Goal: Transaction & Acquisition: Book appointment/travel/reservation

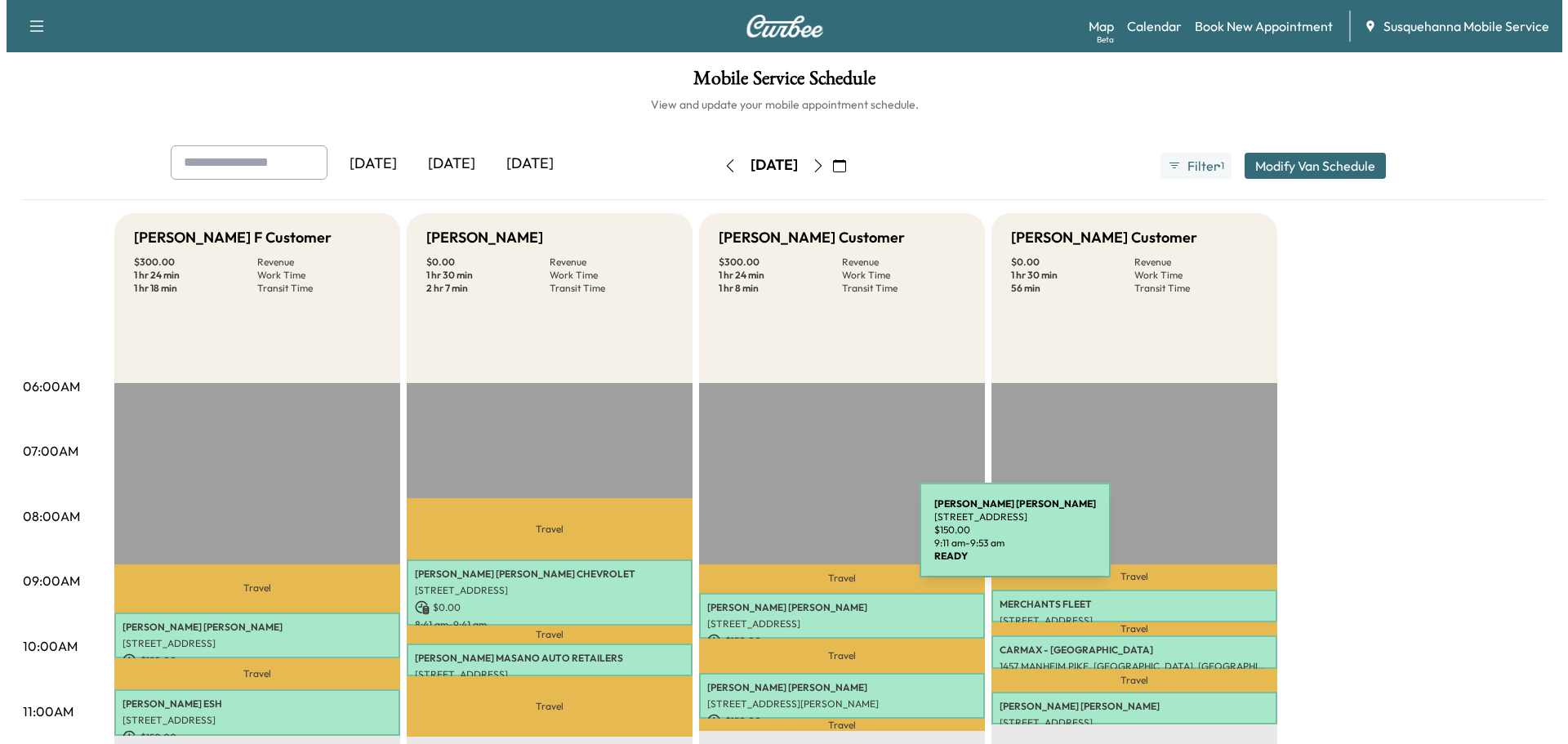
scroll to position [88, 0]
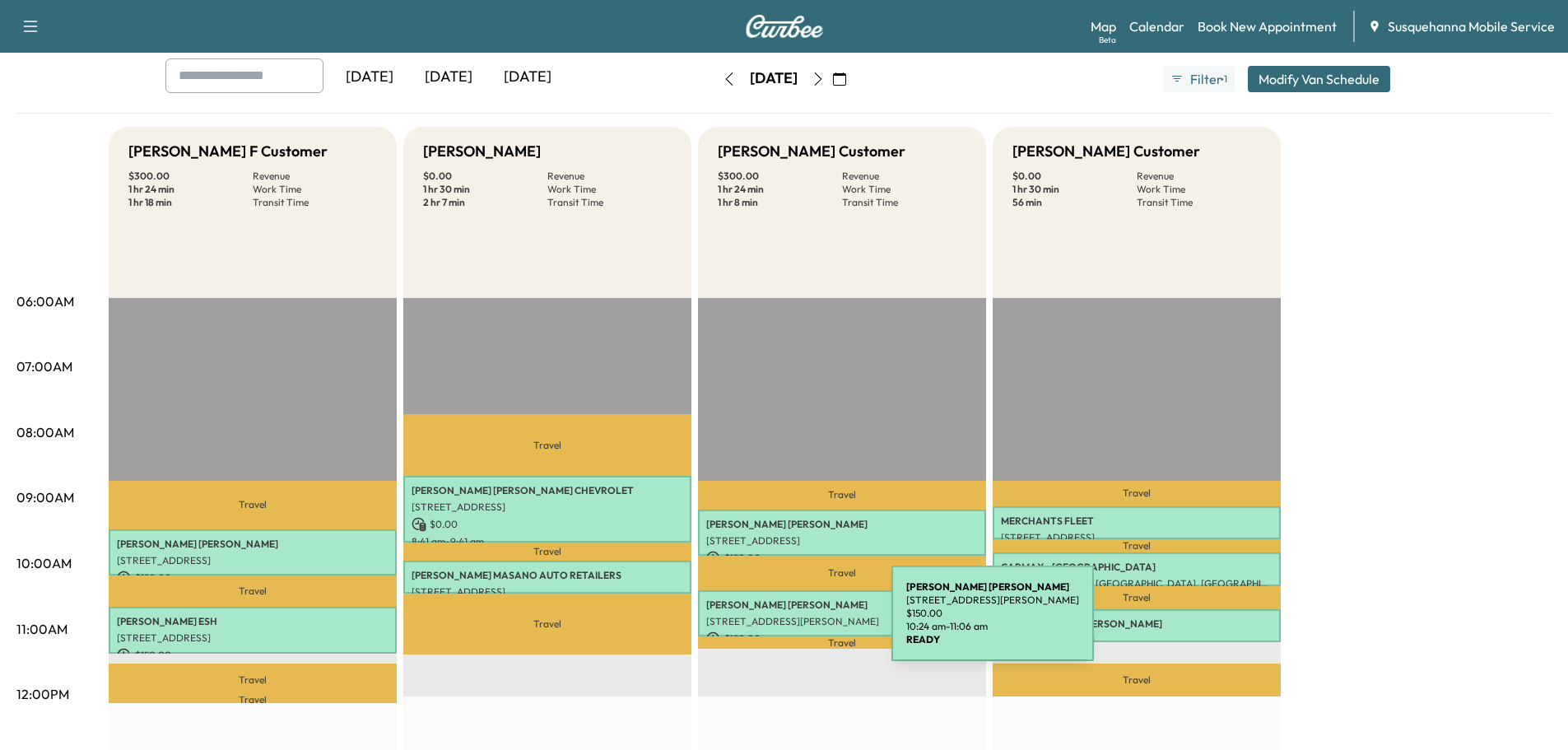
click at [768, 623] on p "[STREET_ADDRESS][PERSON_NAME]" at bounding box center [841, 621] width 271 height 13
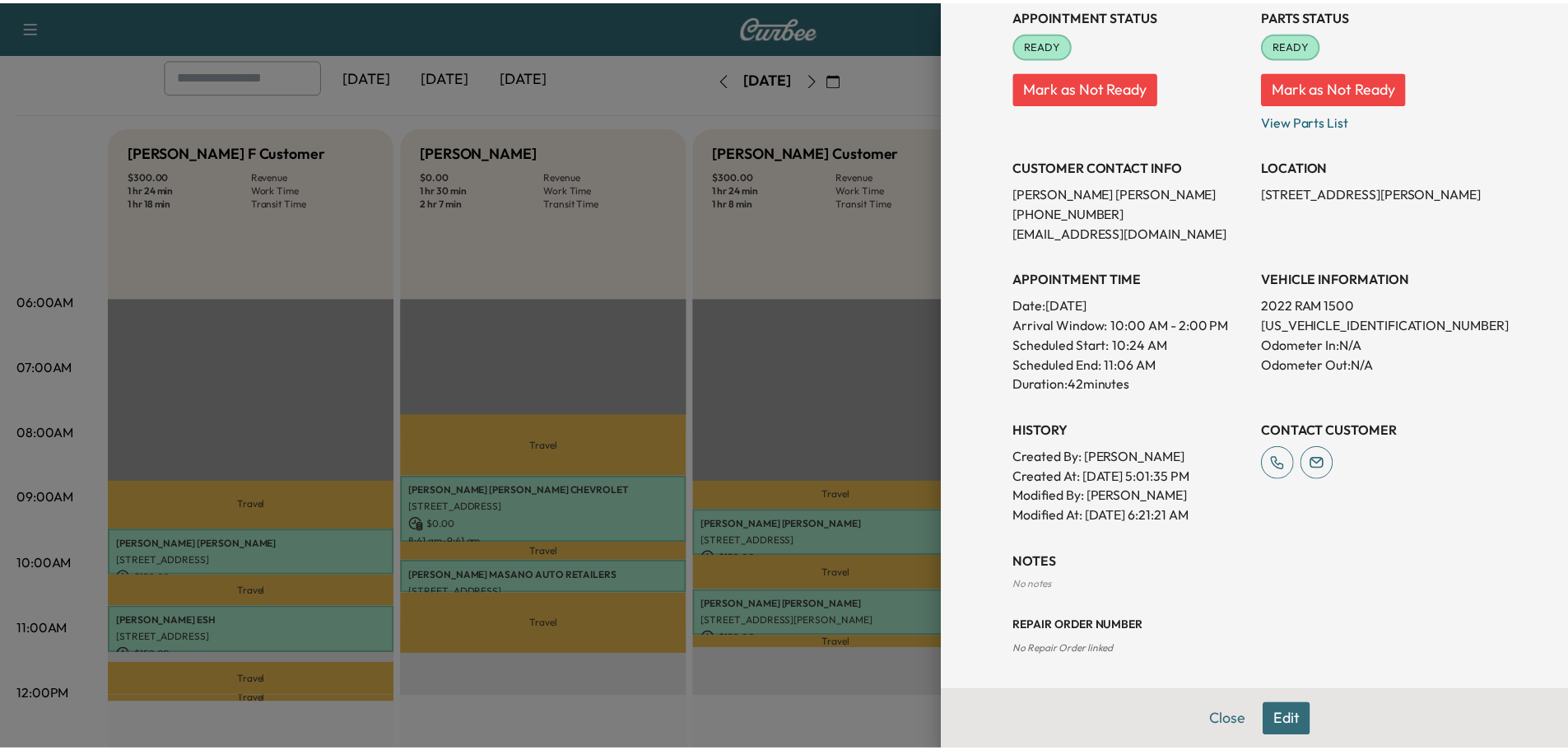
scroll to position [114, 0]
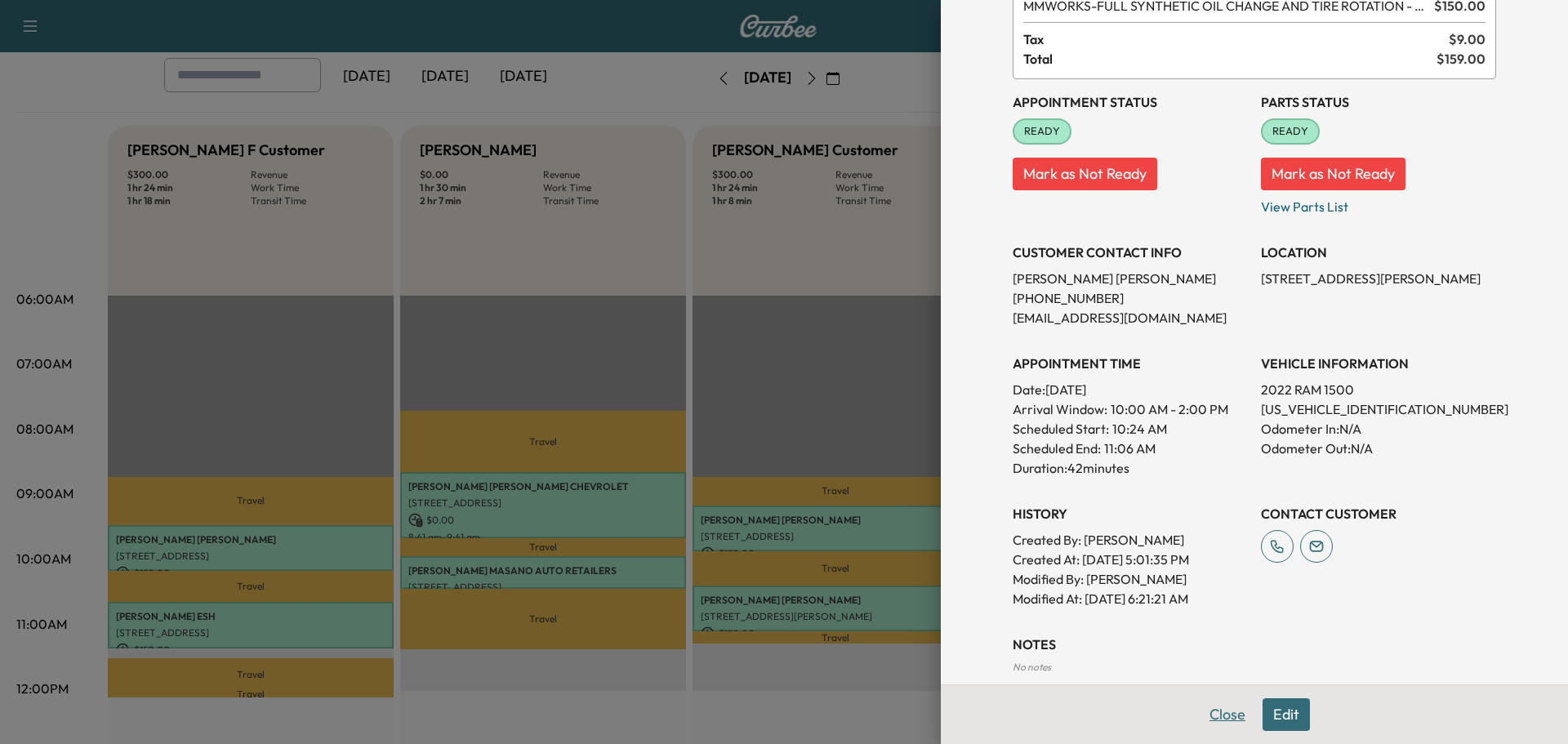
drag, startPoint x: 1217, startPoint y: 721, endPoint x: 1185, endPoint y: 731, distance: 33.5
click at [1216, 721] on button "Close" at bounding box center [1227, 714] width 57 height 33
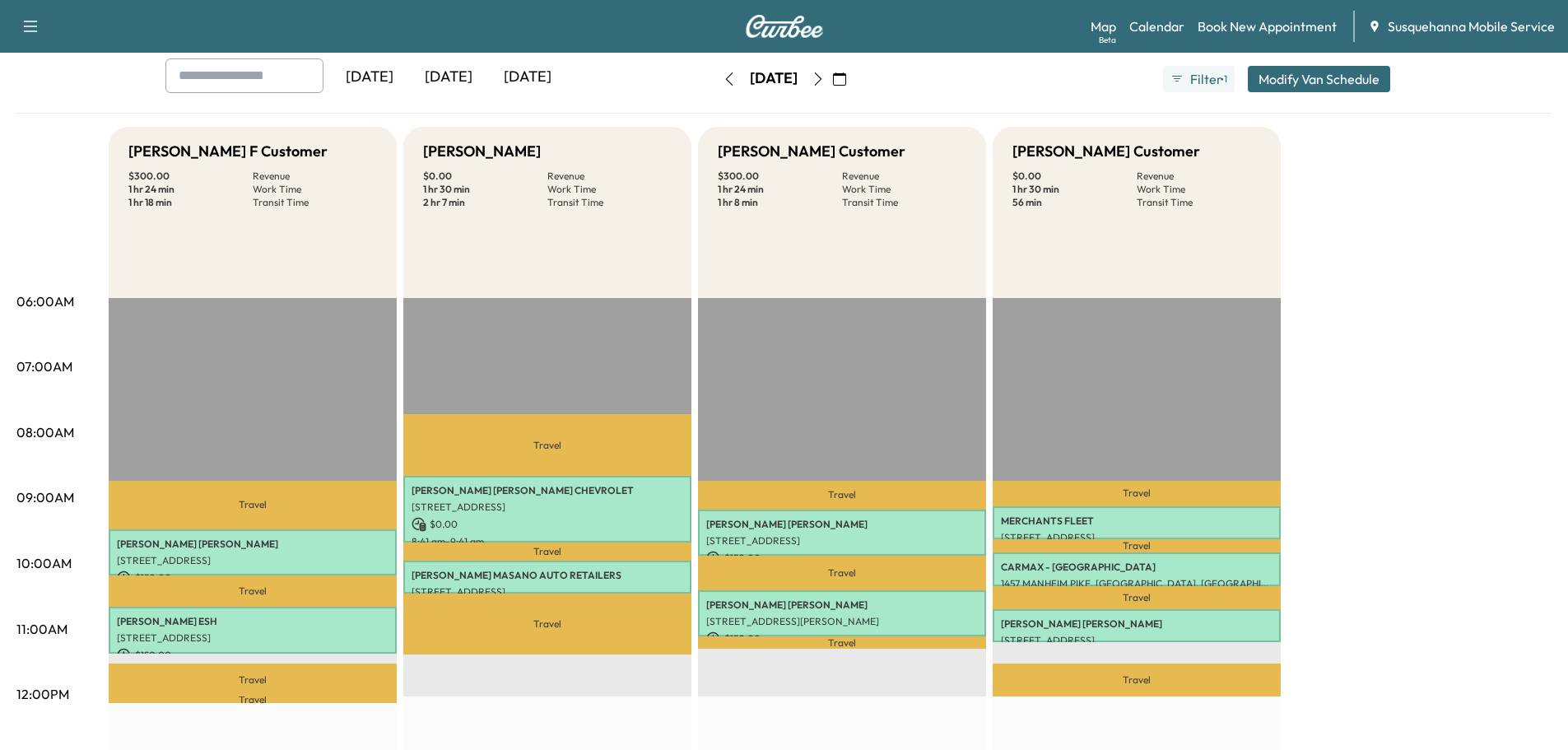
scroll to position [0, 0]
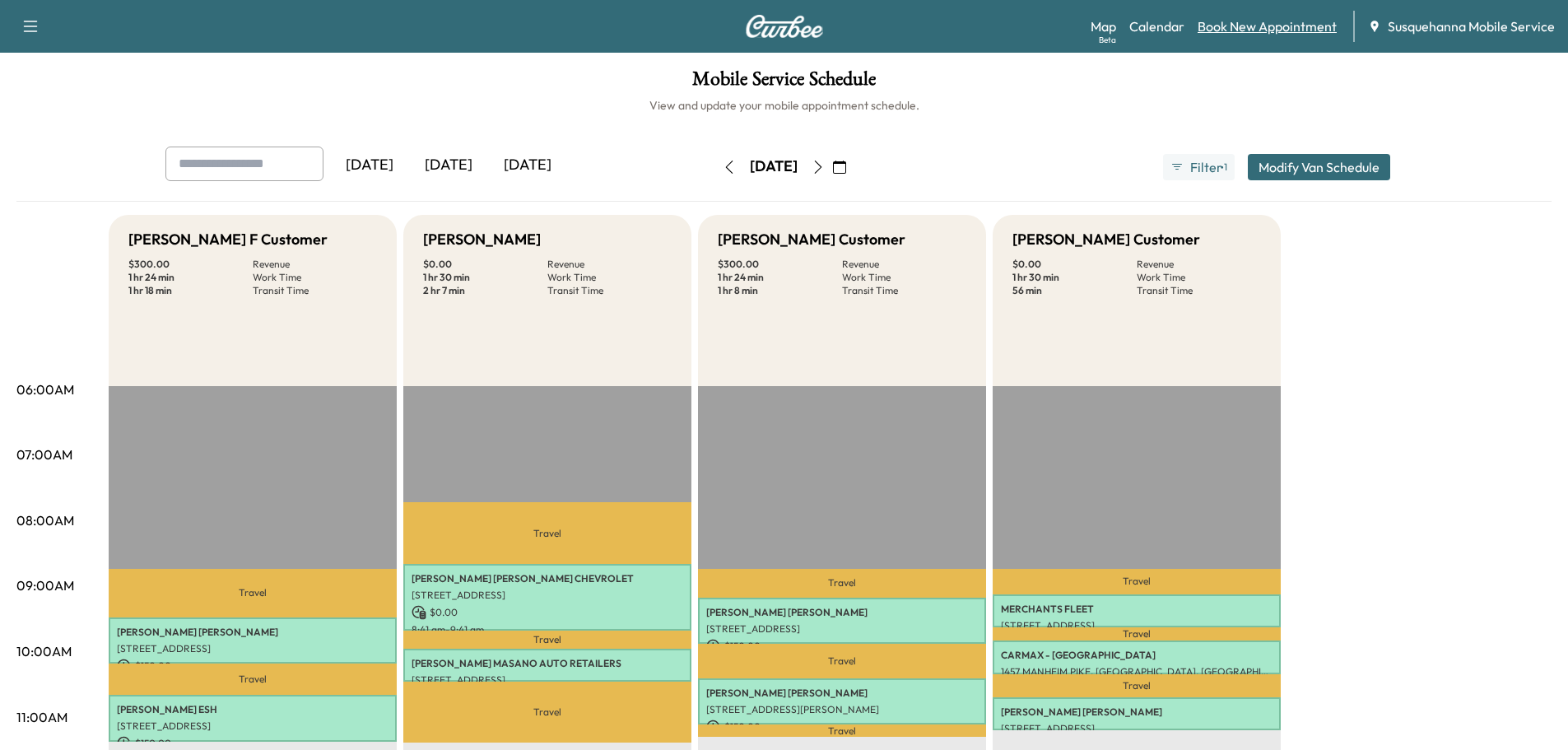
click at [1238, 28] on link "Book New Appointment" at bounding box center [1268, 26] width 139 height 20
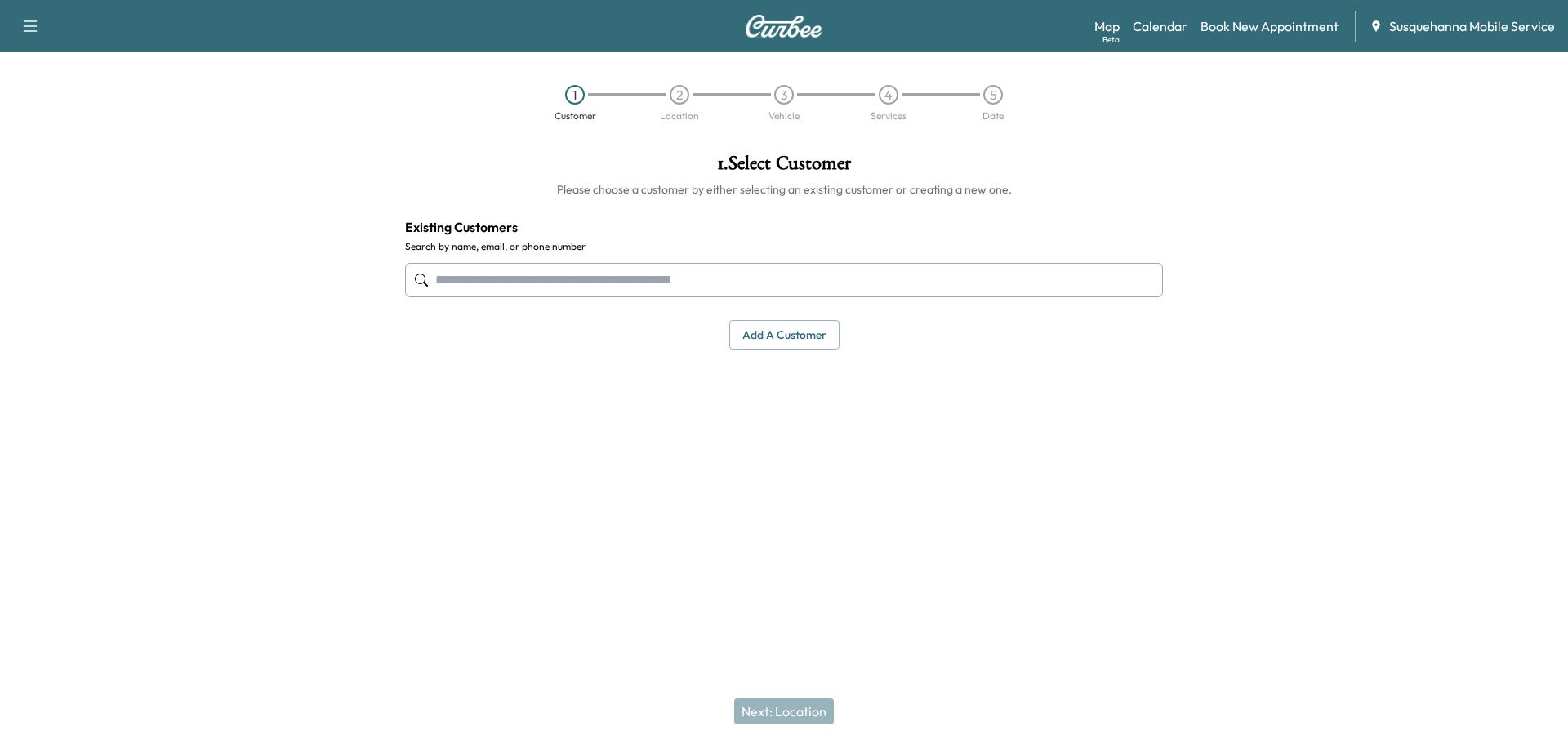
click at [670, 288] on input "text" at bounding box center [784, 279] width 758 height 34
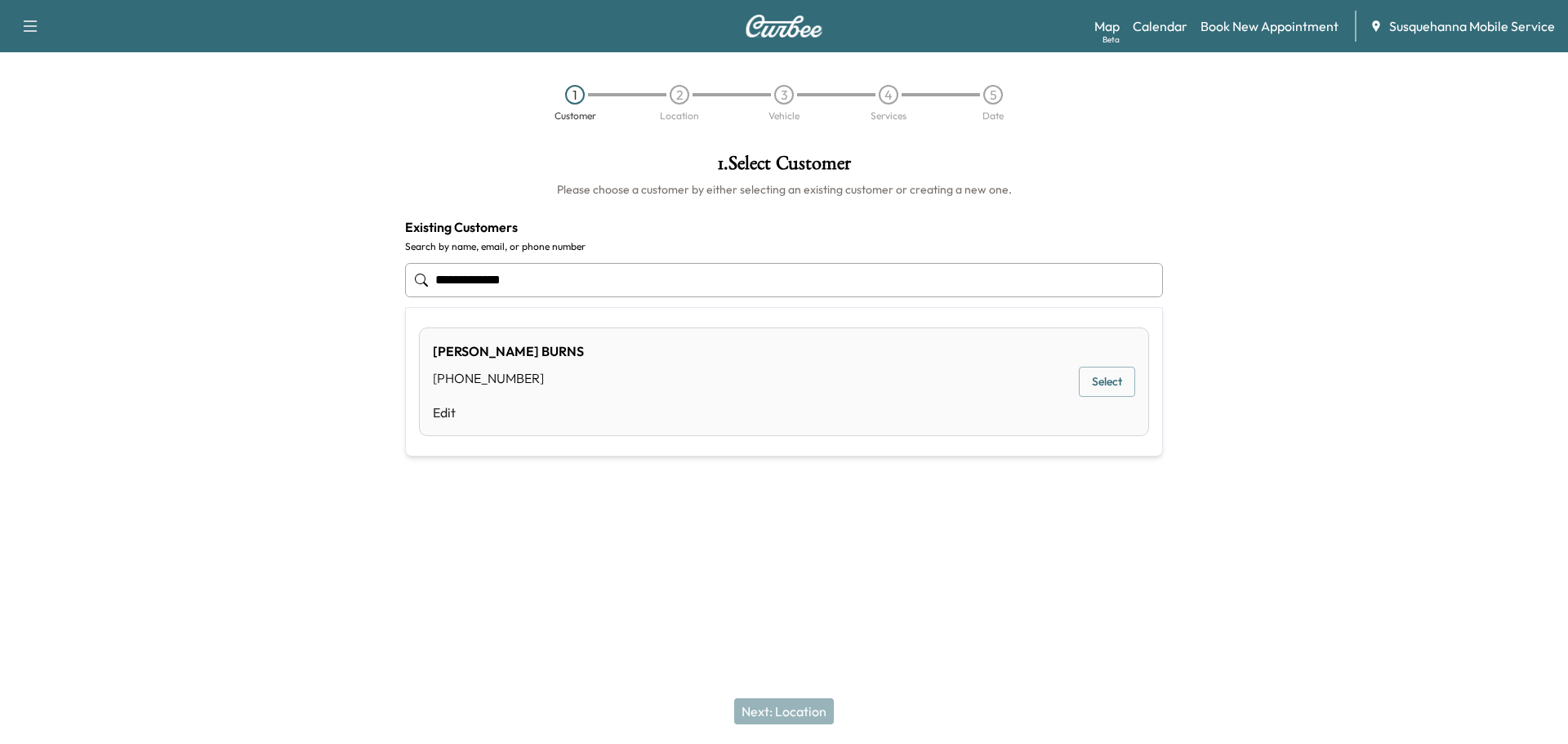
type input "**********"
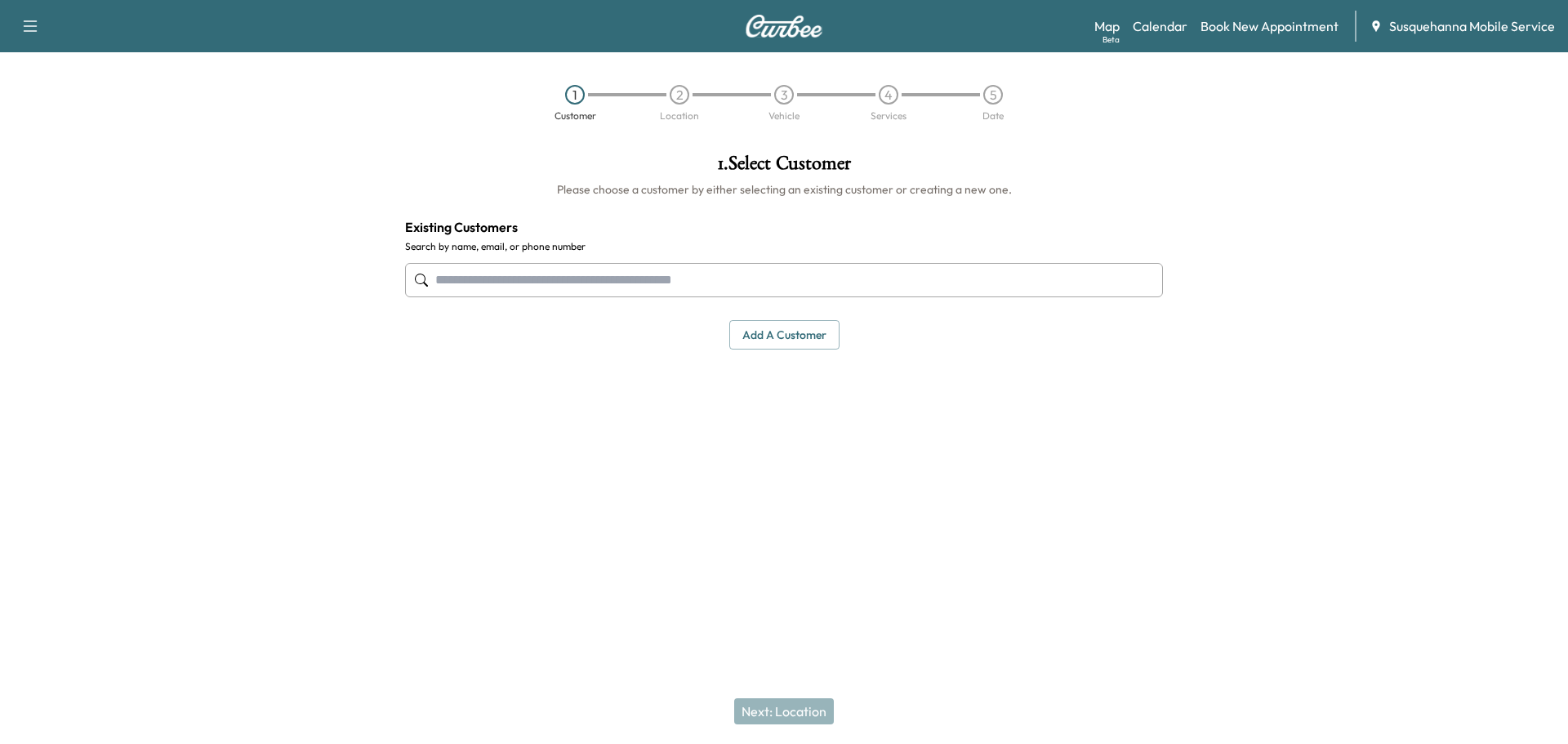
click at [633, 288] on input "text" at bounding box center [784, 279] width 758 height 34
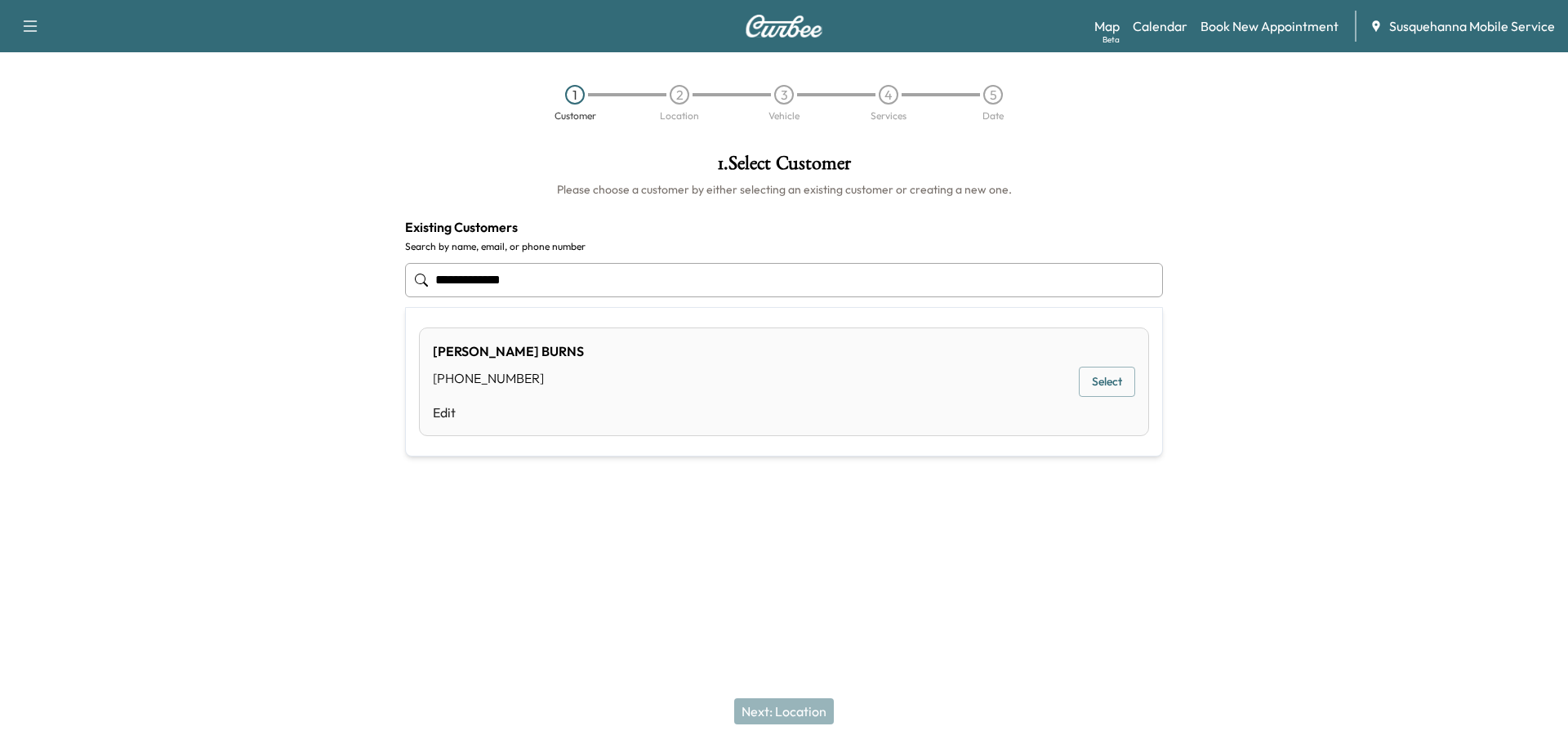
click at [1100, 383] on button "Select" at bounding box center [1107, 382] width 56 height 30
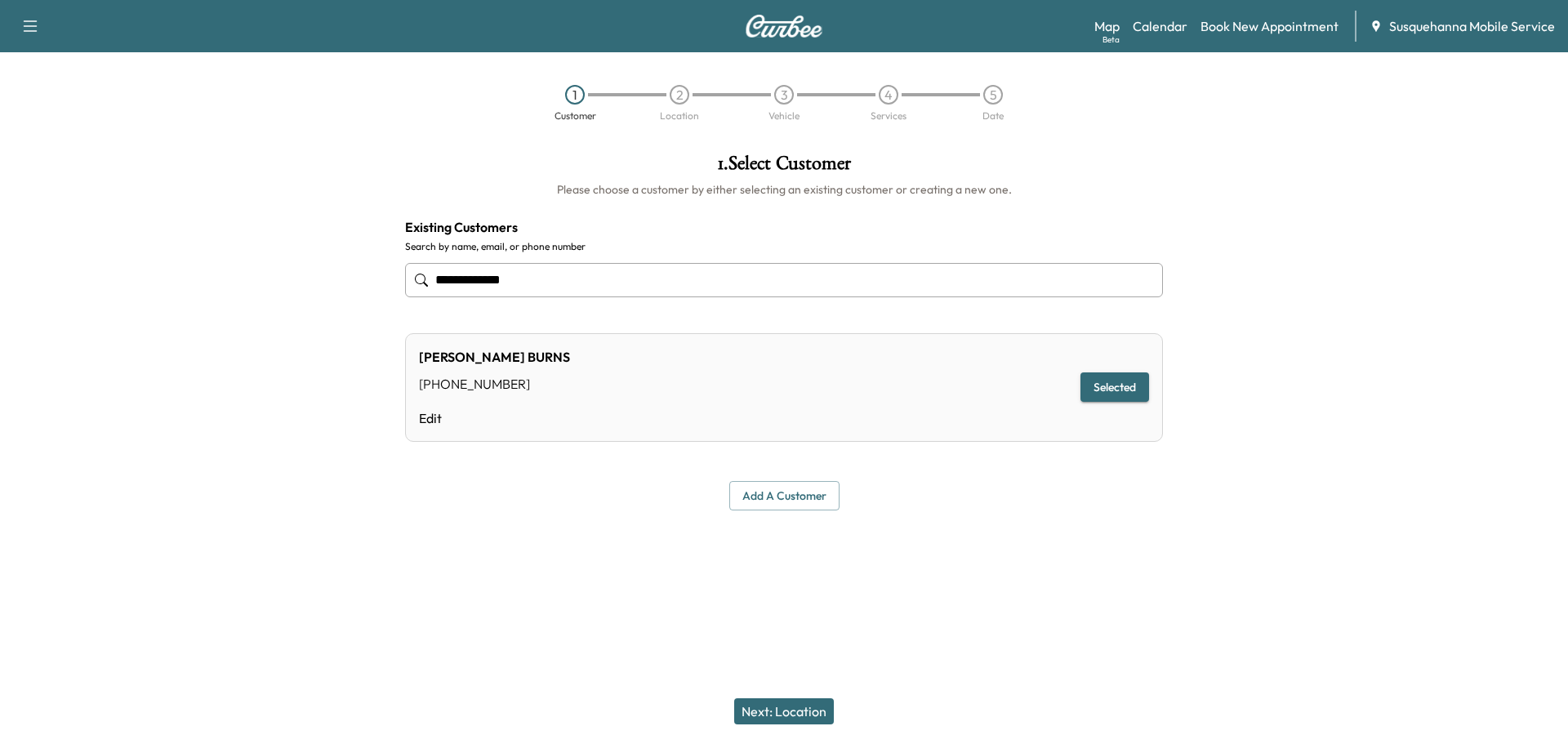
type input "**********"
click at [817, 710] on button "Next: Location" at bounding box center [784, 711] width 100 height 26
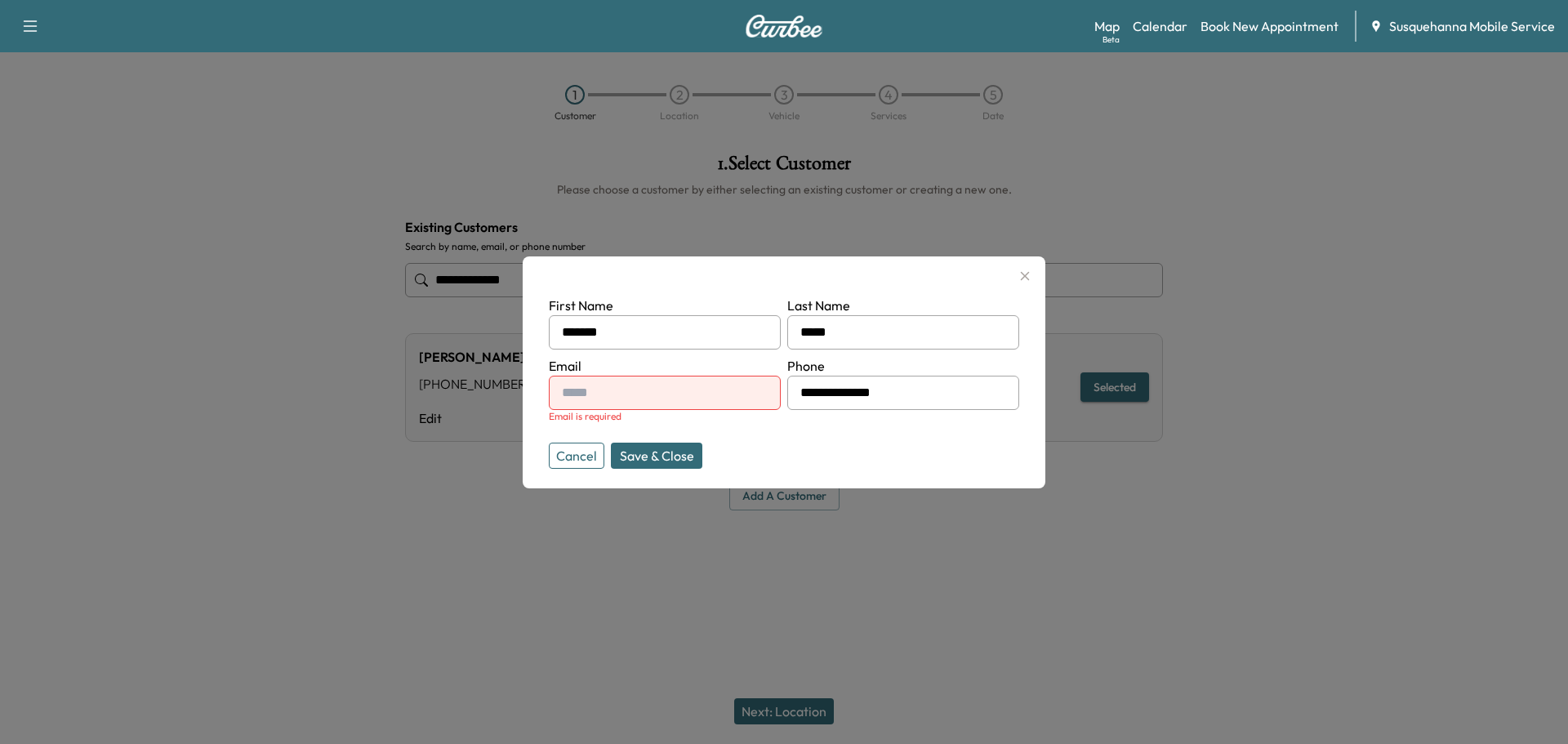
click at [697, 380] on input "text" at bounding box center [664, 392] width 232 height 34
type input "**********"
click at [781, 707] on div at bounding box center [784, 372] width 1568 height 744
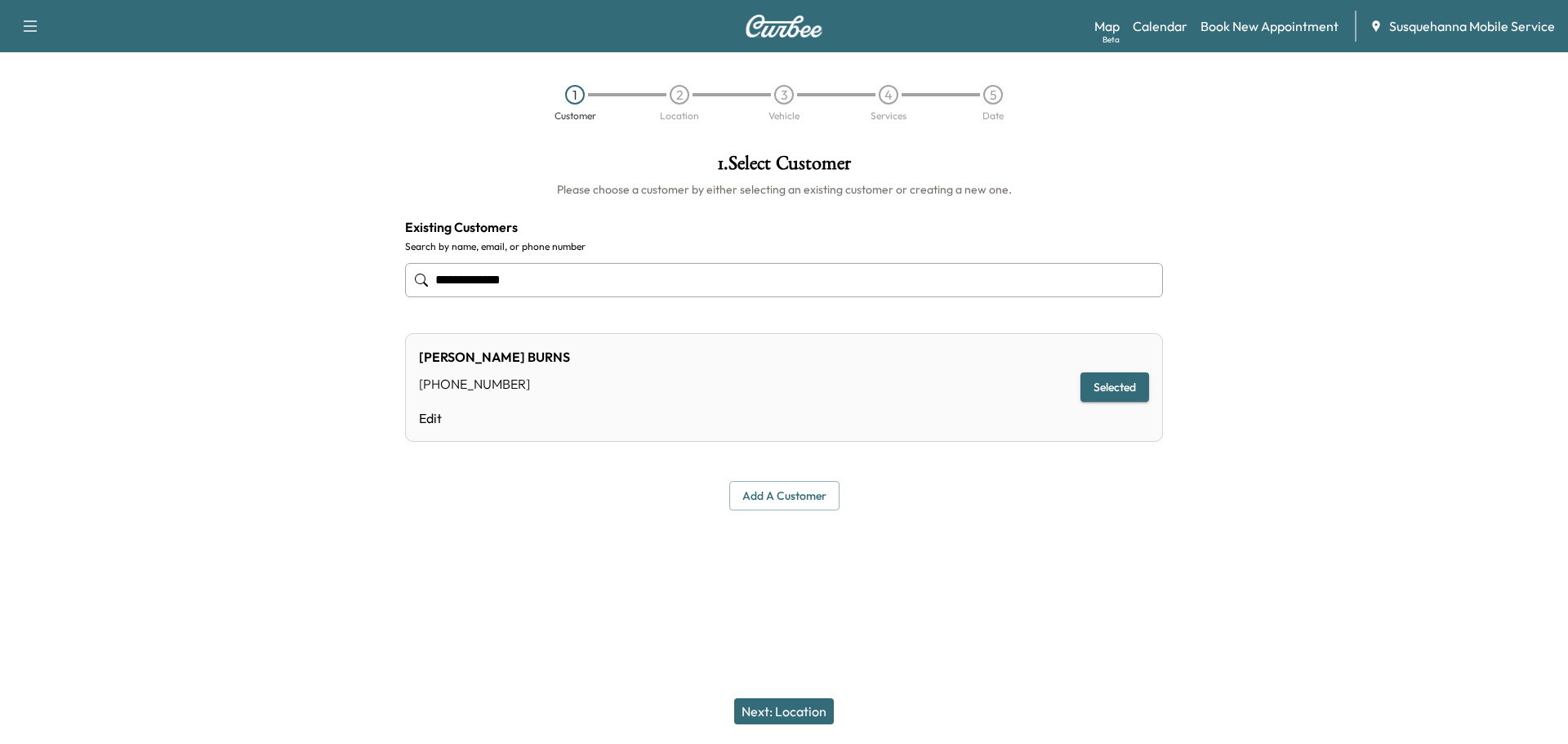
click at [815, 711] on button "Next: Location" at bounding box center [784, 711] width 100 height 26
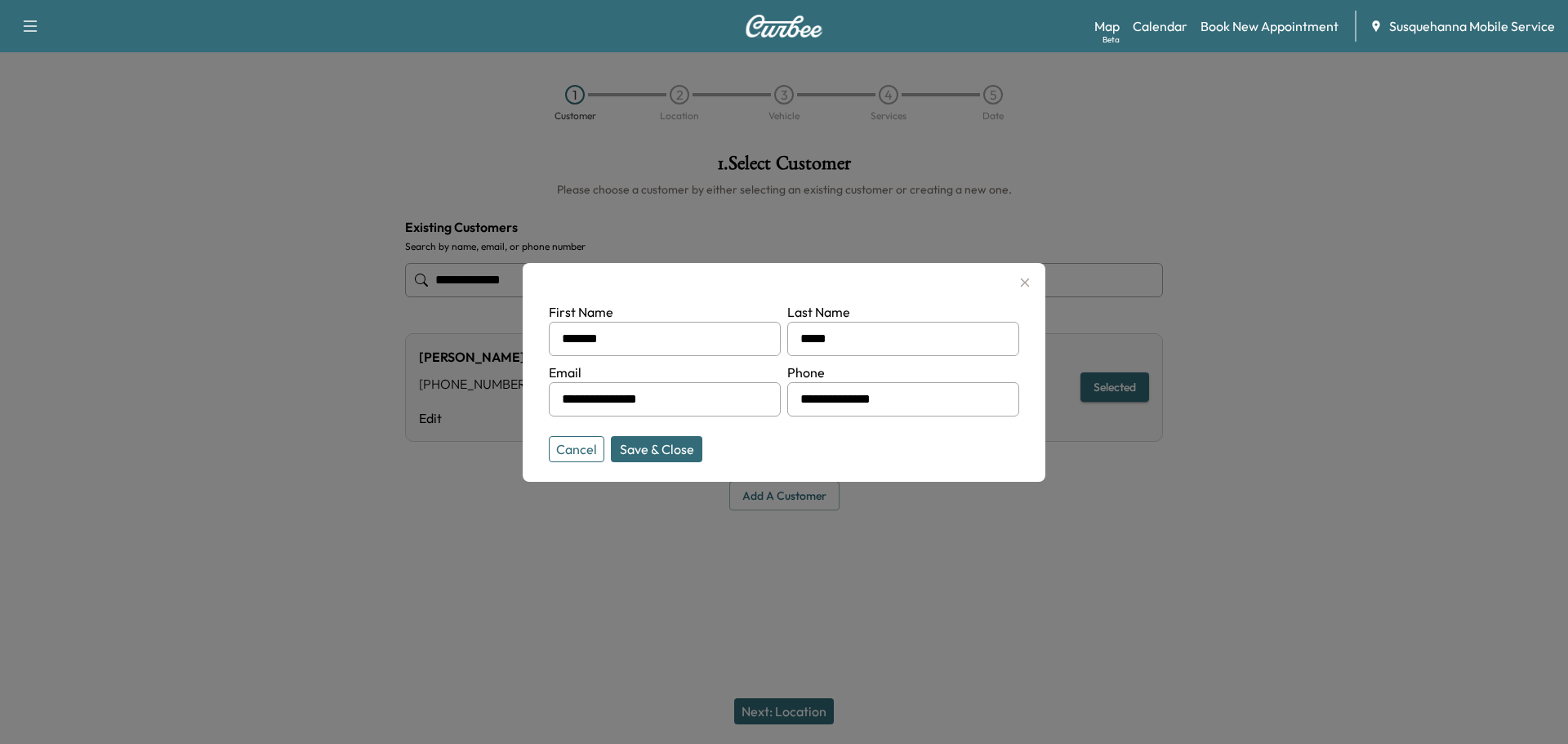
click at [645, 446] on button "Save & Close" at bounding box center [657, 449] width 91 height 26
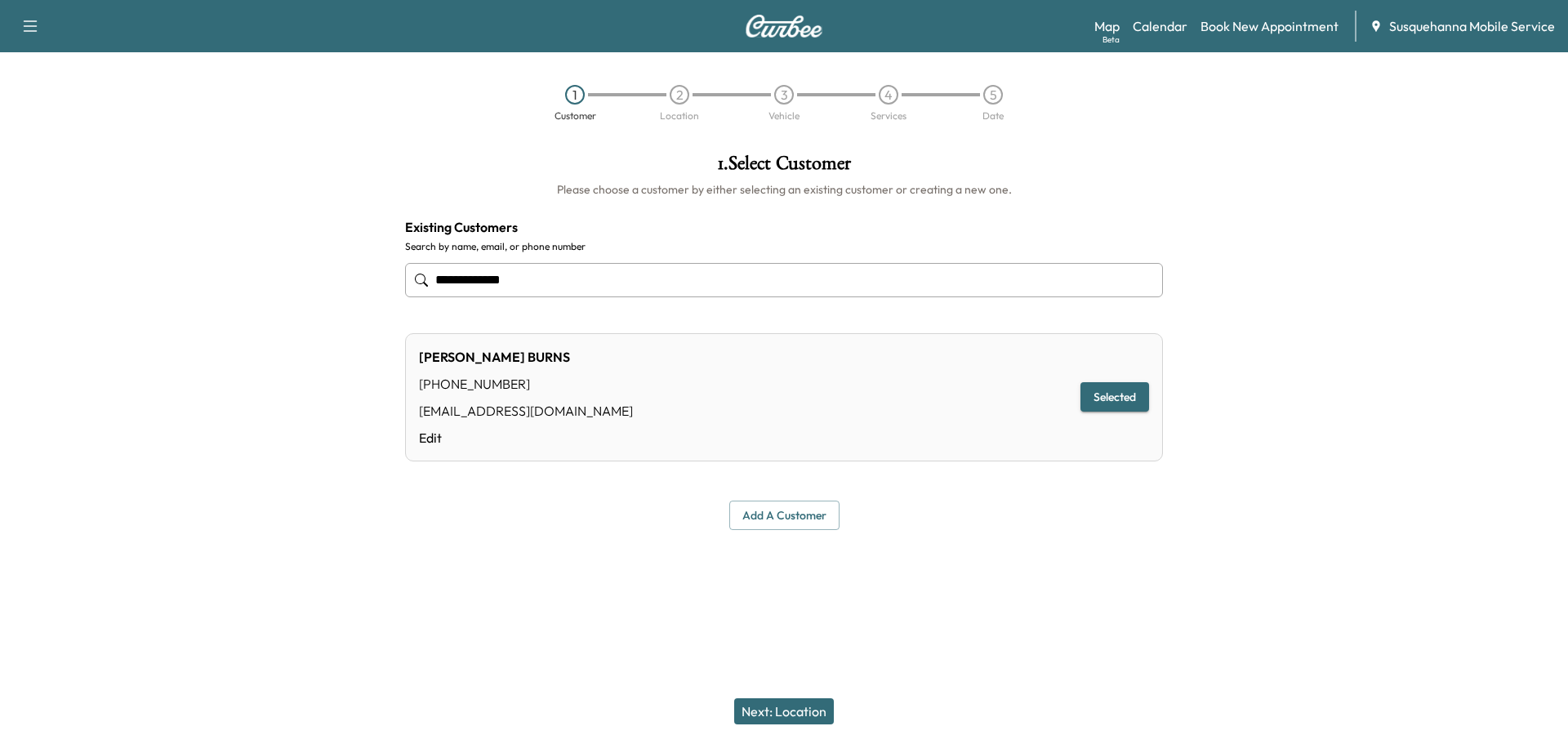
click at [789, 710] on button "Next: Location" at bounding box center [784, 711] width 100 height 26
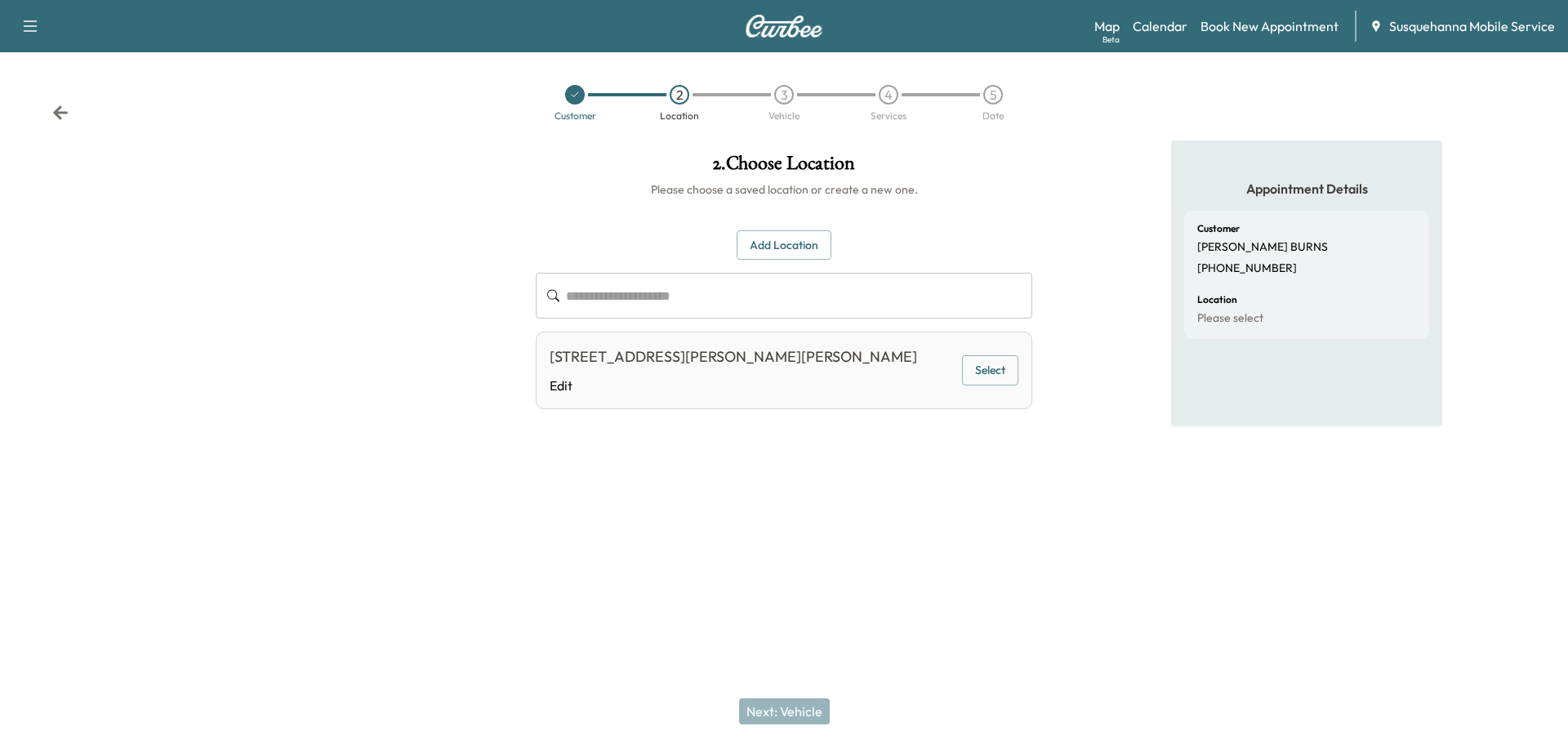
click at [1003, 375] on button "Select" at bounding box center [990, 370] width 56 height 30
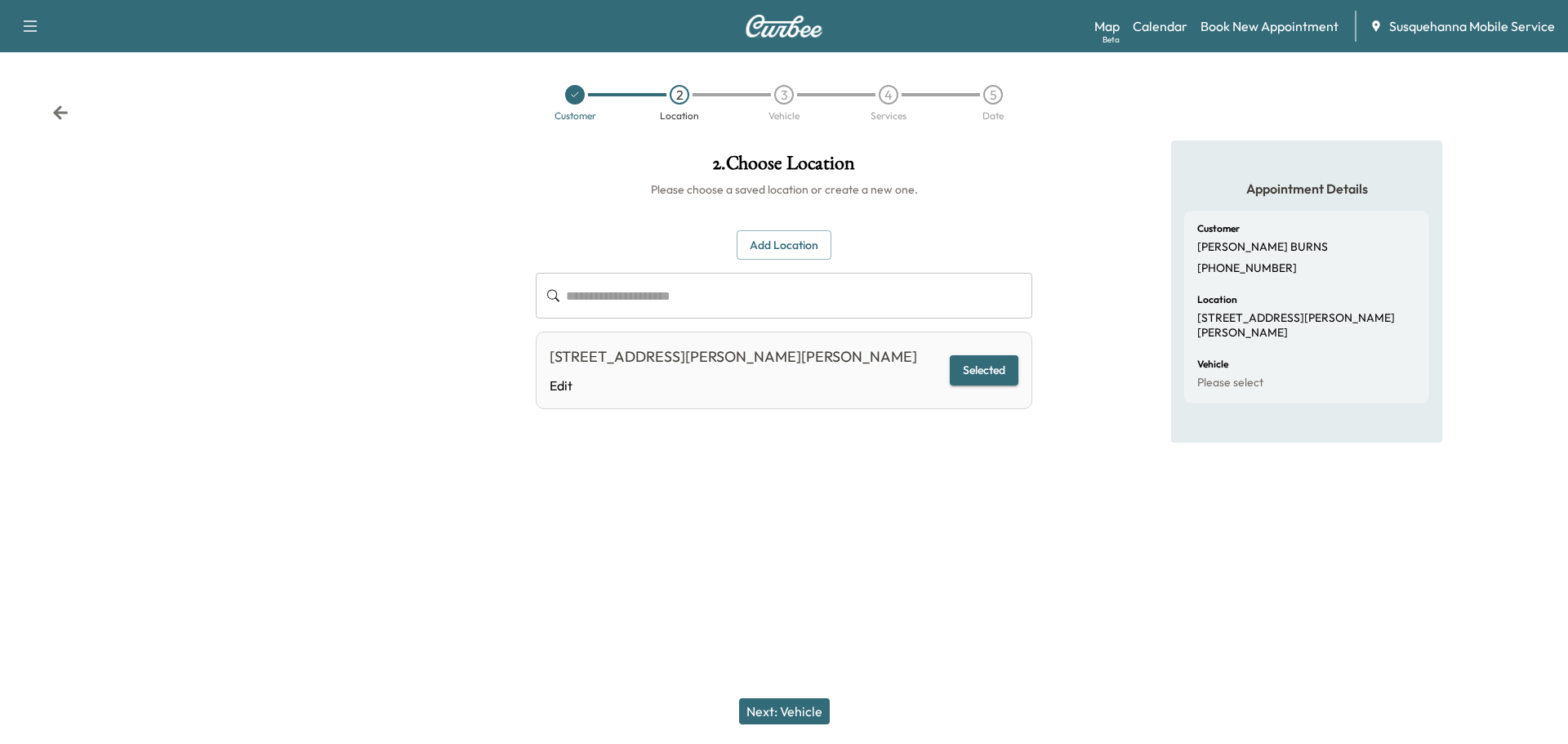
click at [806, 708] on button "Next: Vehicle" at bounding box center [784, 711] width 90 height 26
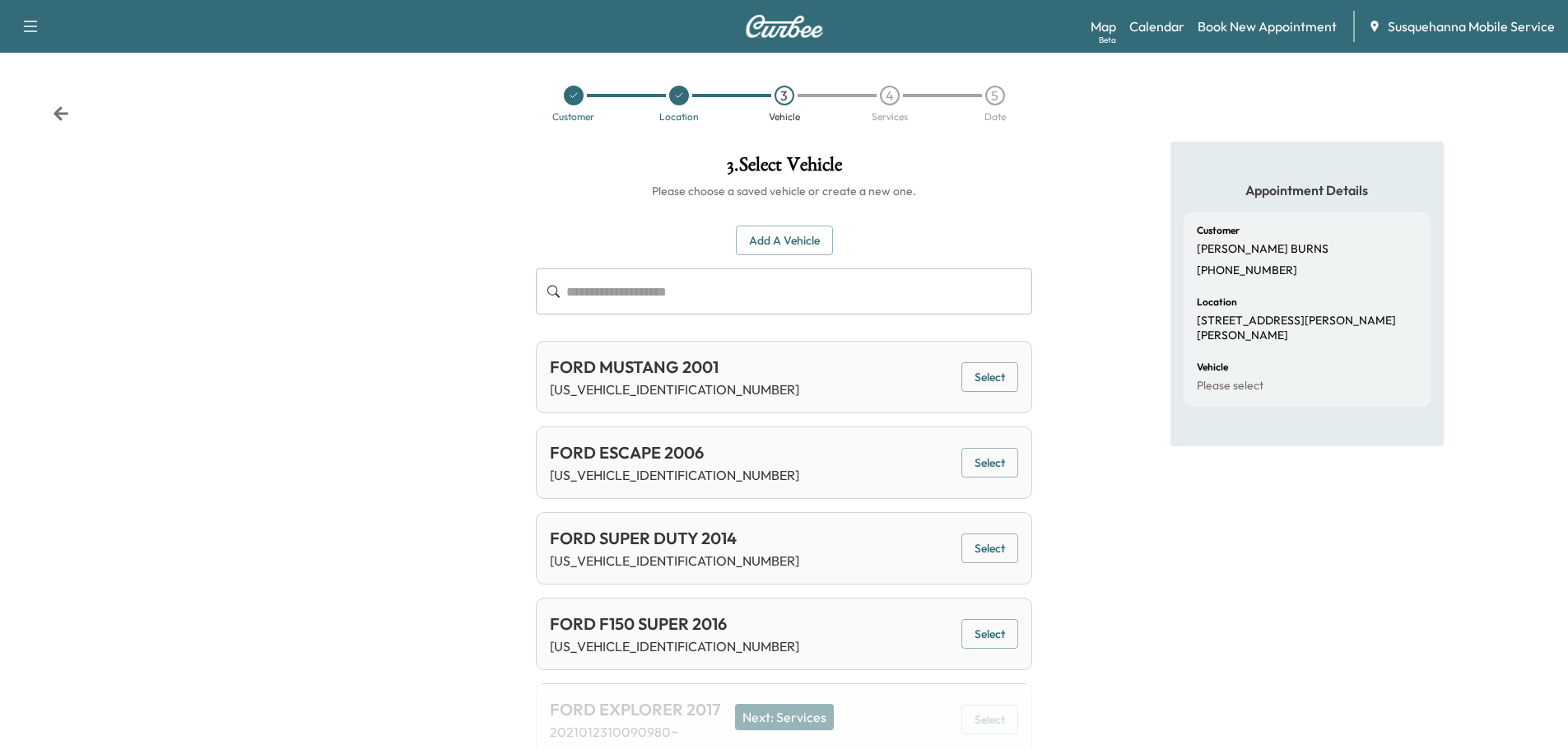
scroll to position [157, 0]
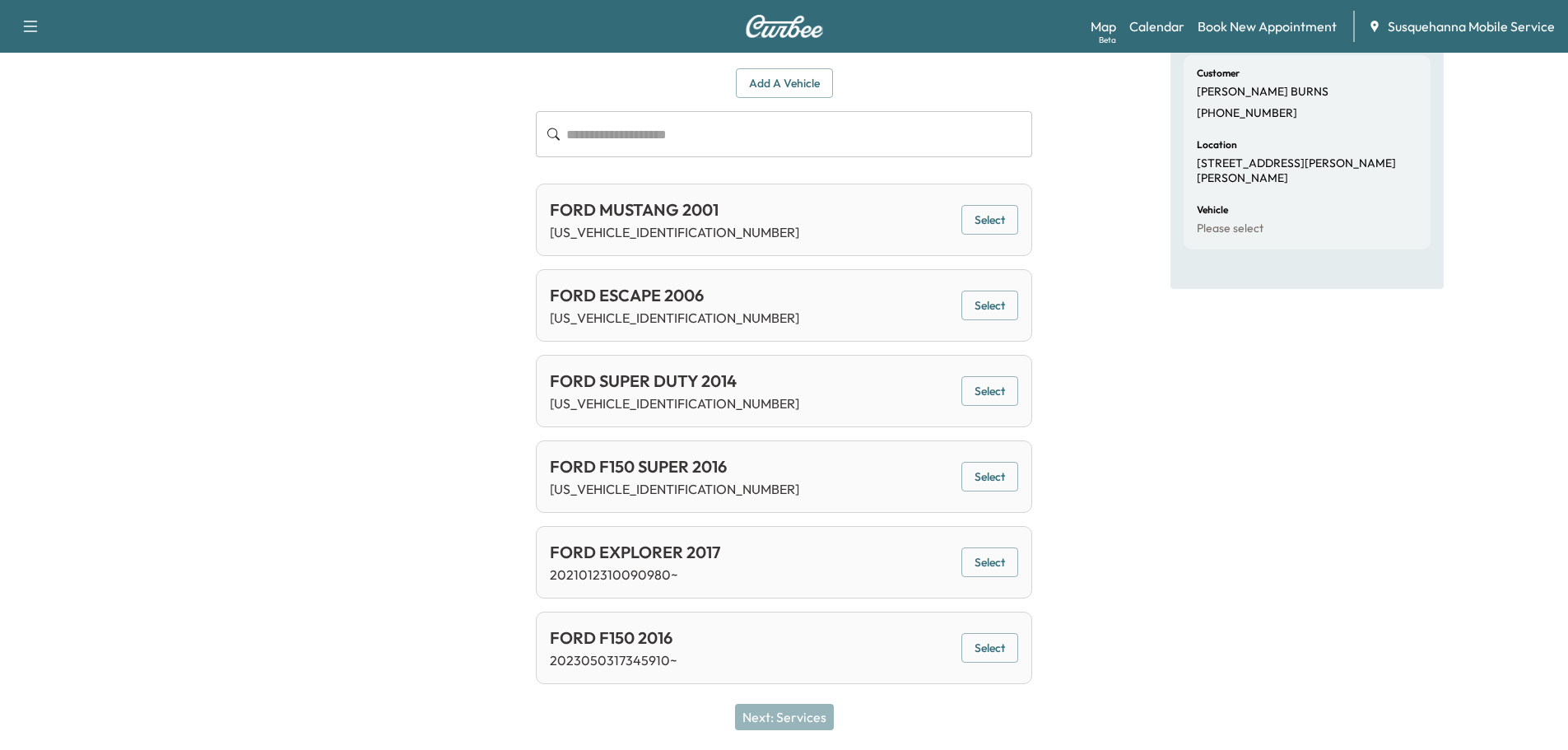
click at [1007, 479] on button "Select" at bounding box center [990, 477] width 56 height 30
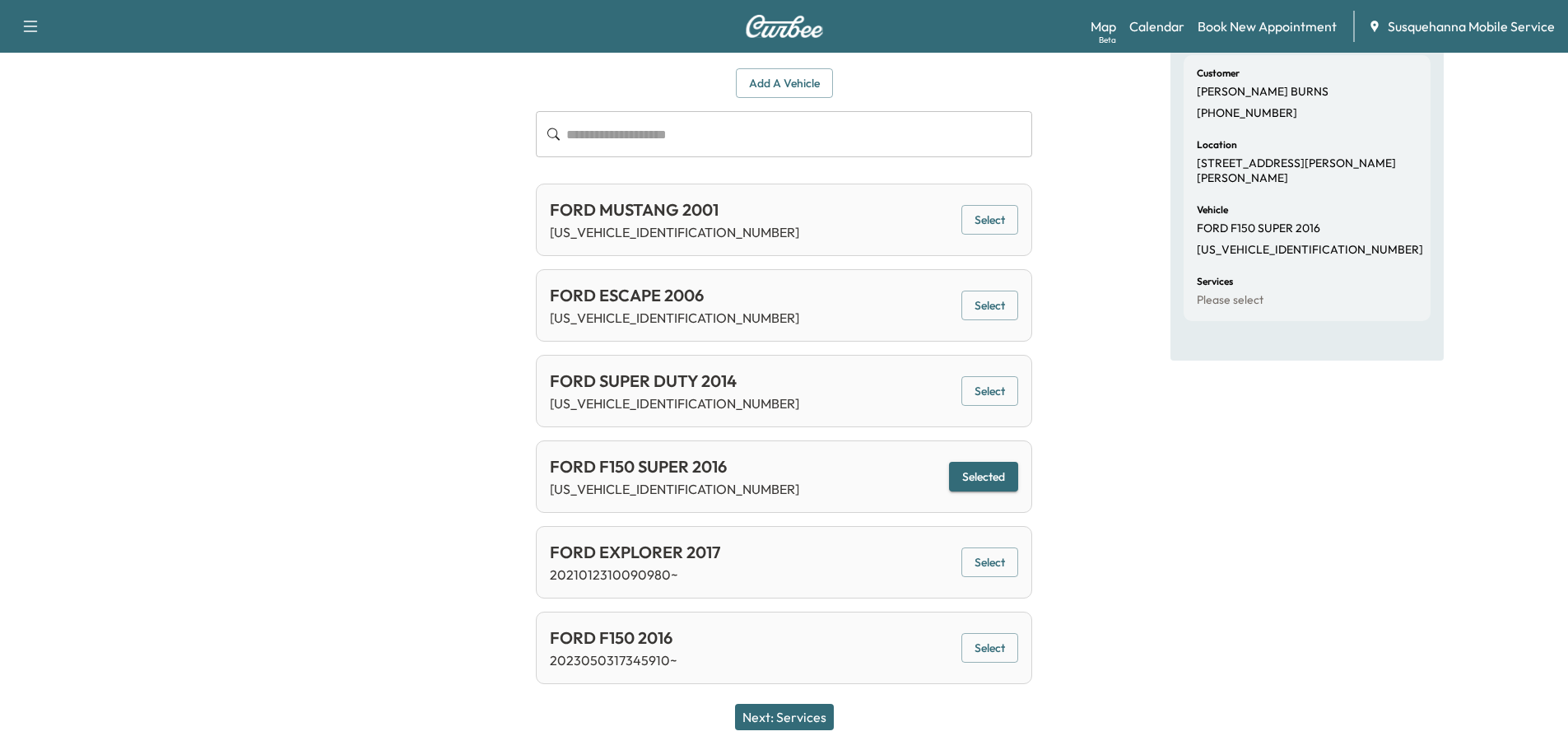
click at [807, 716] on button "Next: Services" at bounding box center [784, 717] width 99 height 26
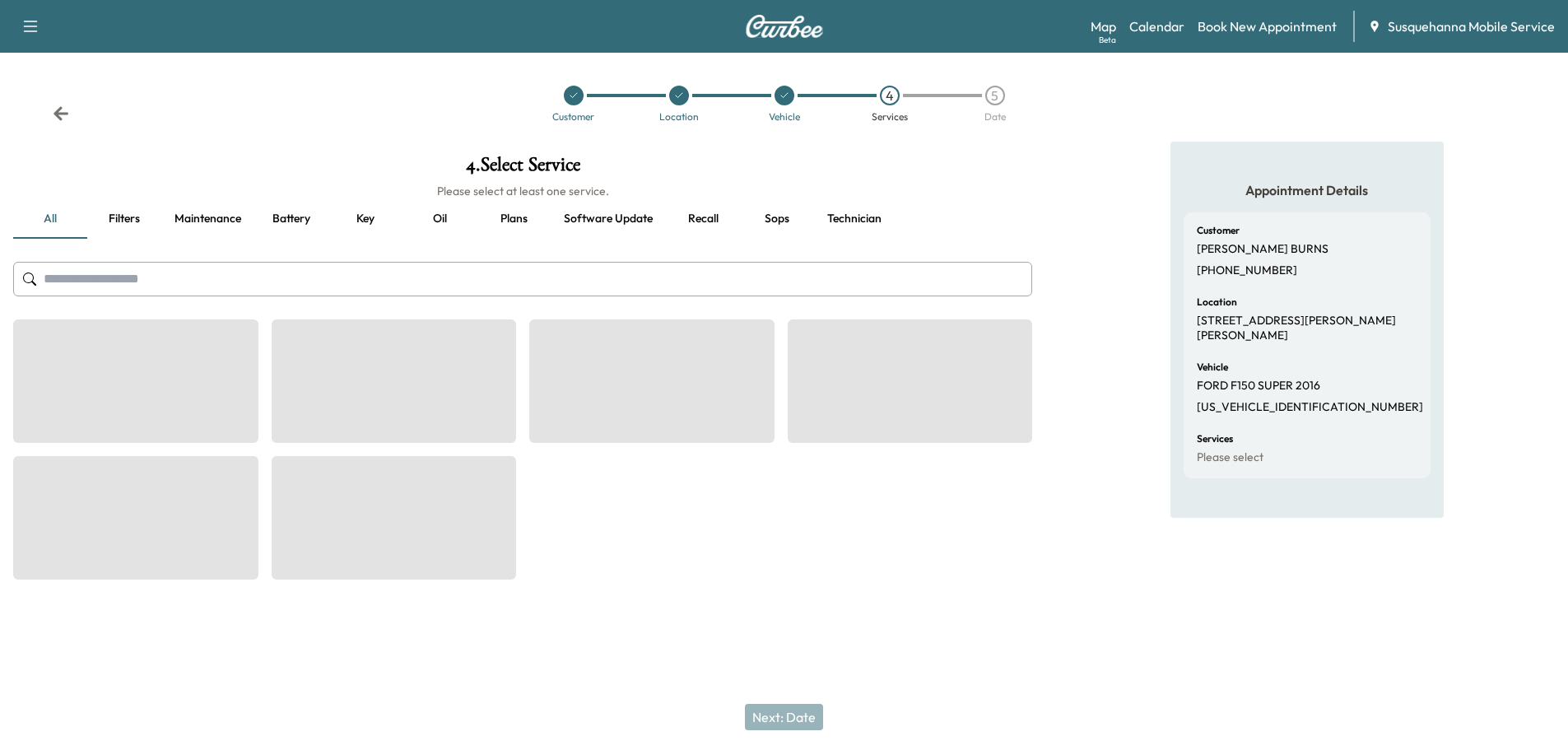
scroll to position [0, 0]
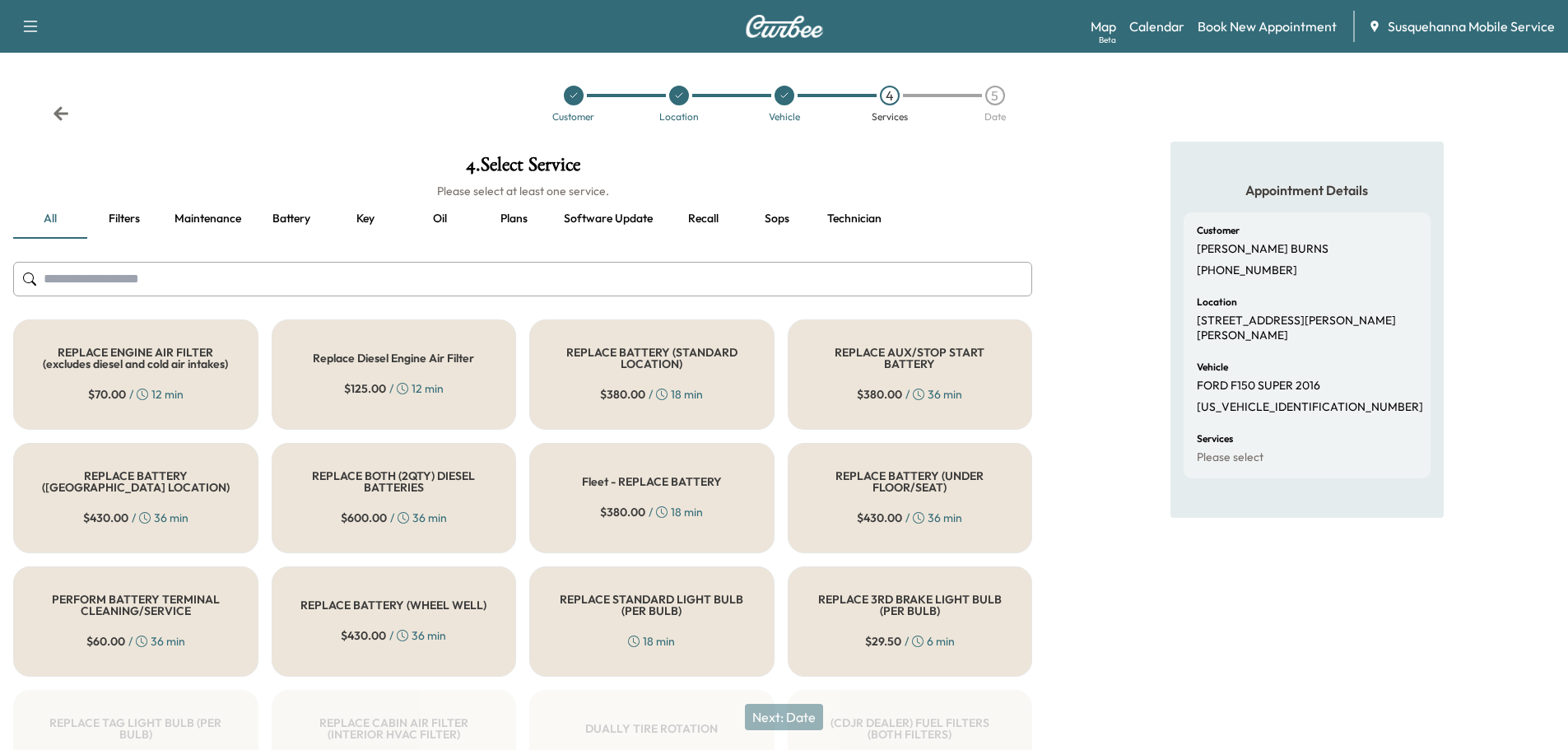
click at [685, 277] on input "text" at bounding box center [522, 279] width 1019 height 35
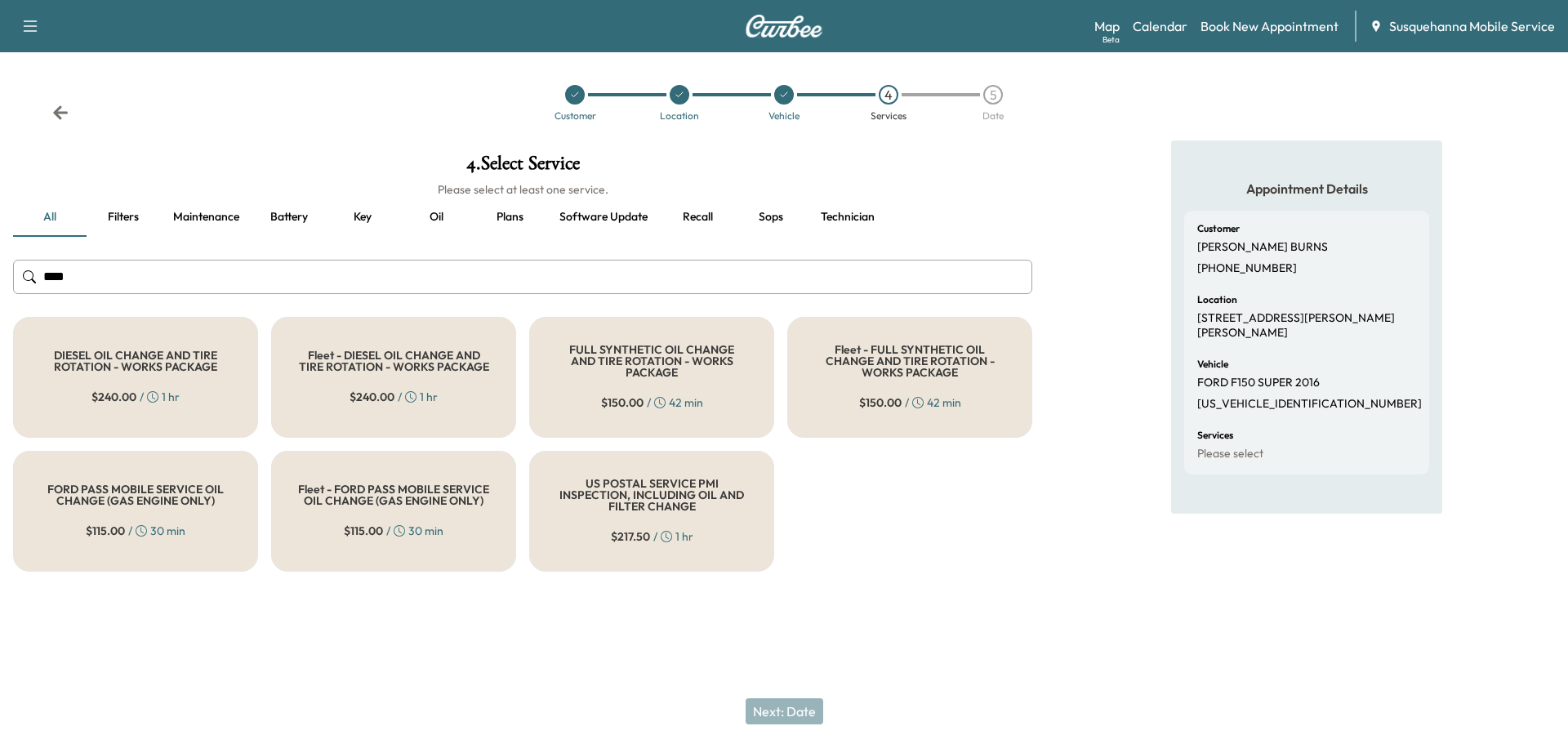
type input "***"
click at [673, 394] on div "$ 150.00 / 42 min" at bounding box center [652, 402] width 102 height 17
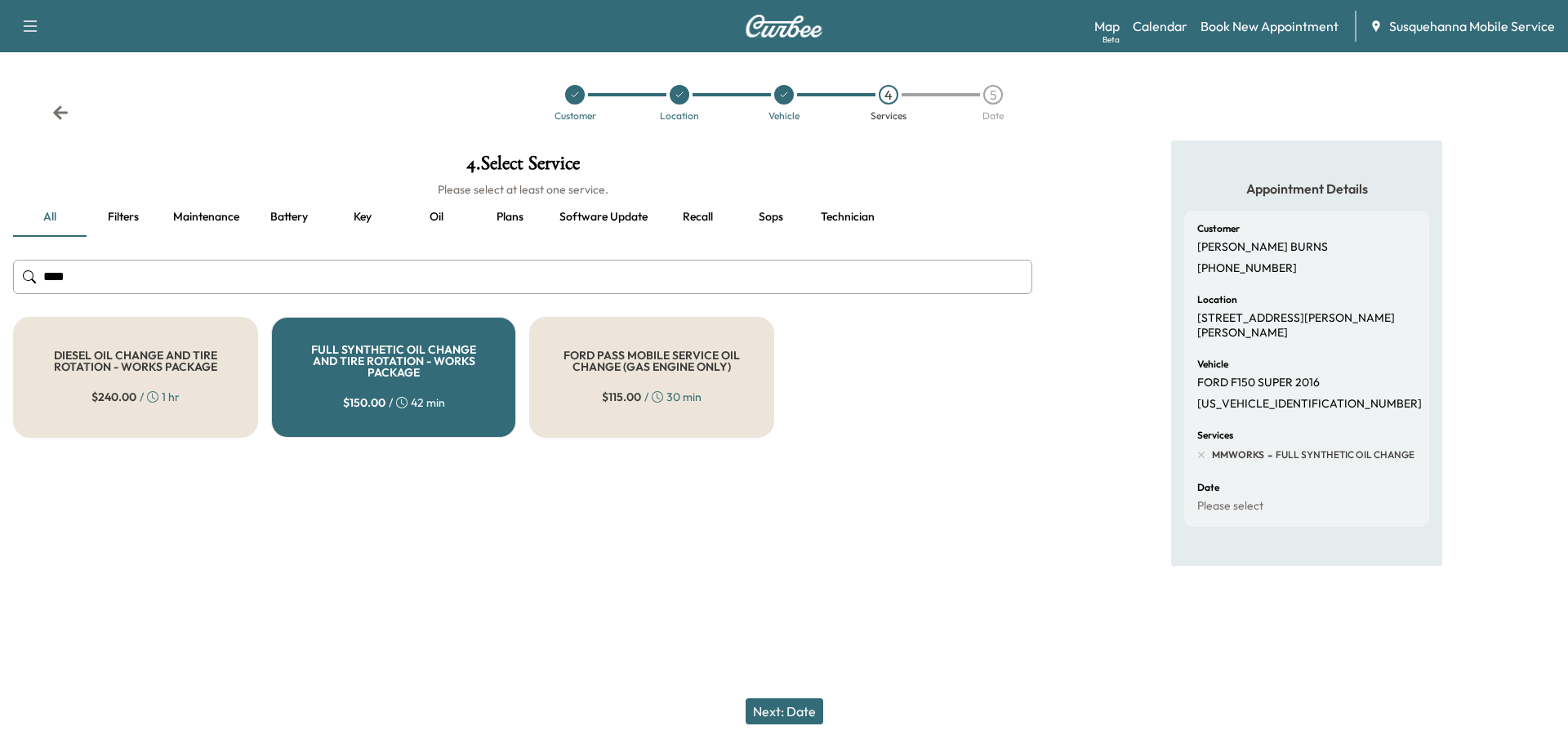
click at [783, 703] on button "Next: Date" at bounding box center [784, 711] width 77 height 26
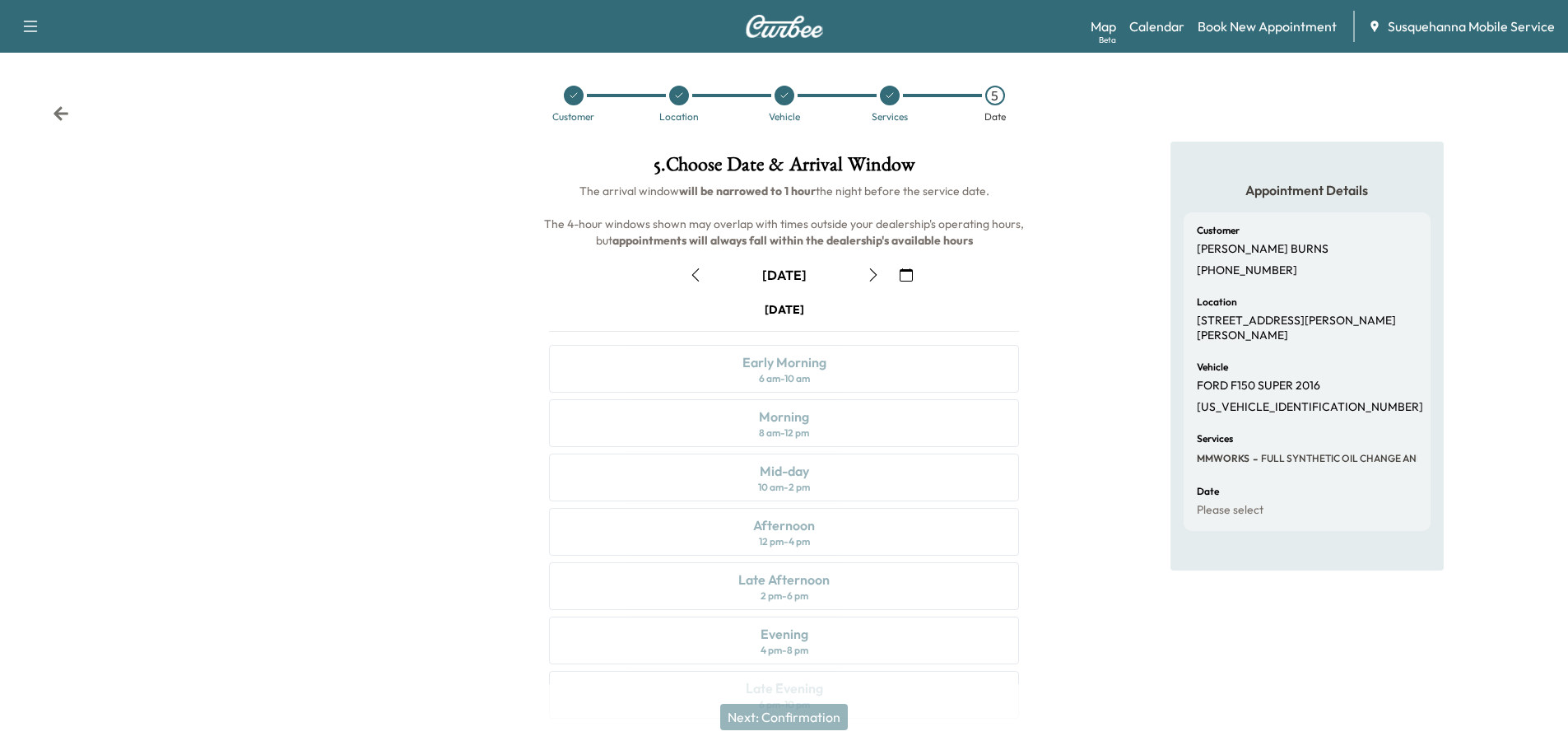
click at [905, 273] on icon "button" at bounding box center [906, 275] width 13 height 13
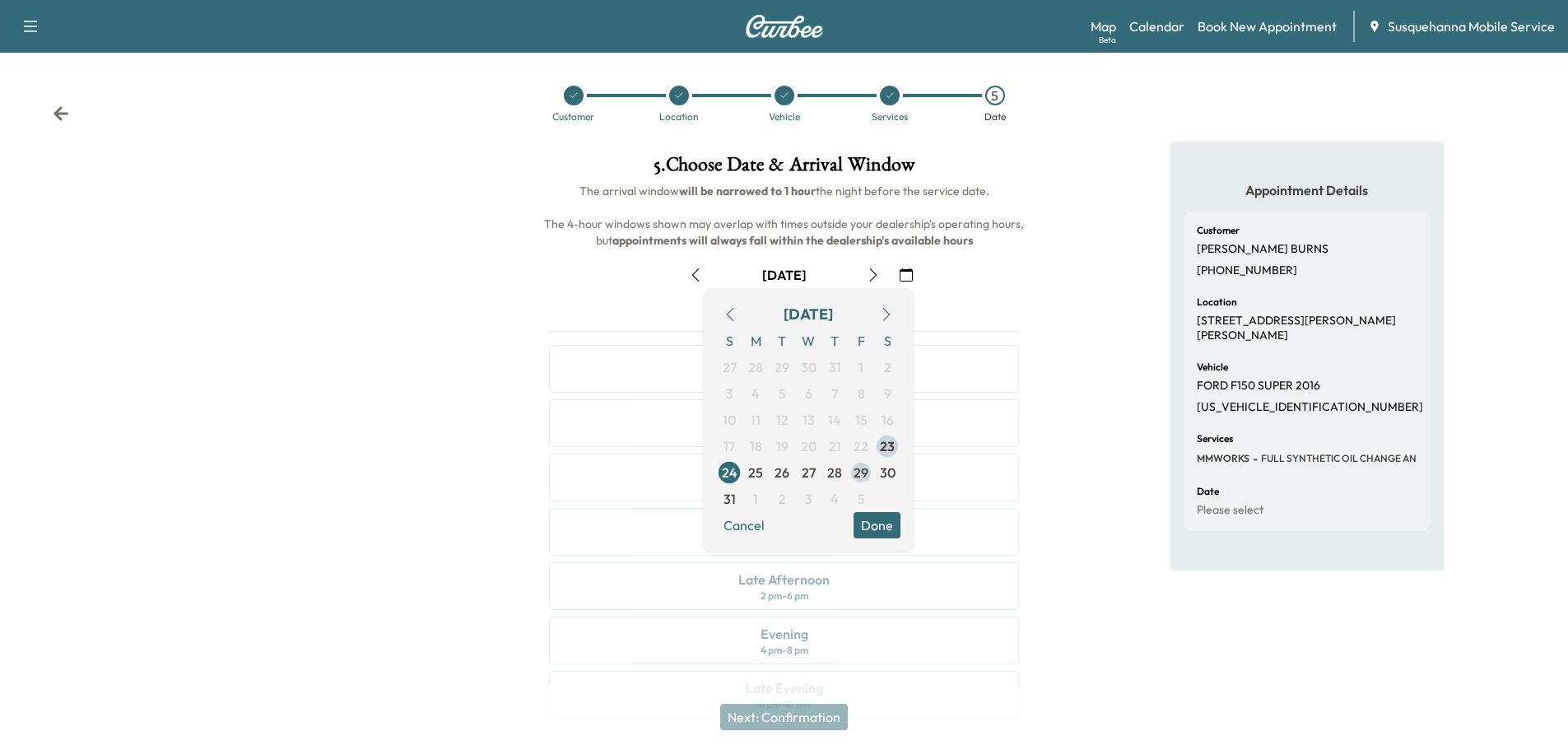
click at [865, 470] on span "29" at bounding box center [861, 472] width 15 height 20
click at [875, 535] on button "Done" at bounding box center [877, 525] width 47 height 26
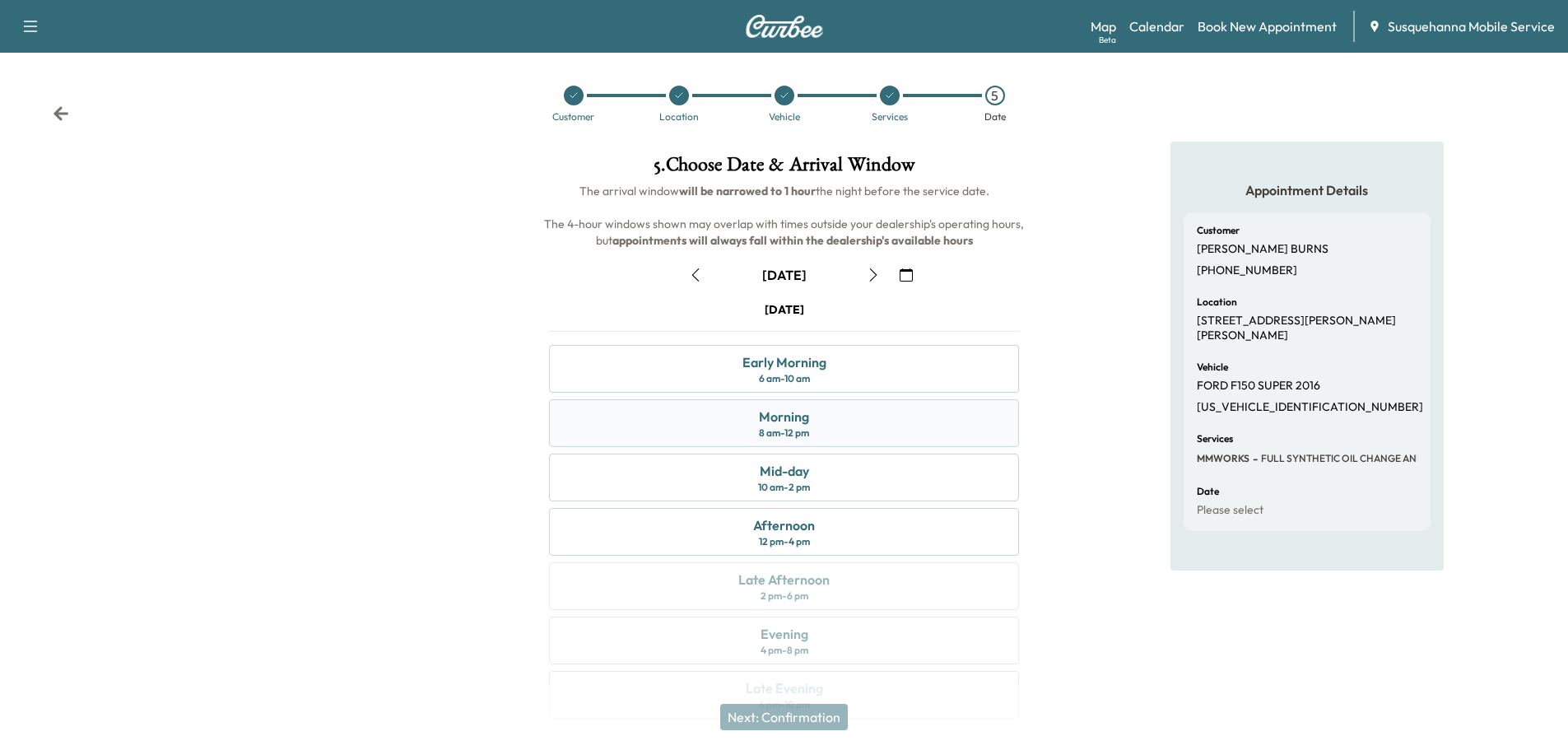
click at [889, 417] on div "Morning 8 am - 12 pm" at bounding box center [784, 422] width 470 height 48
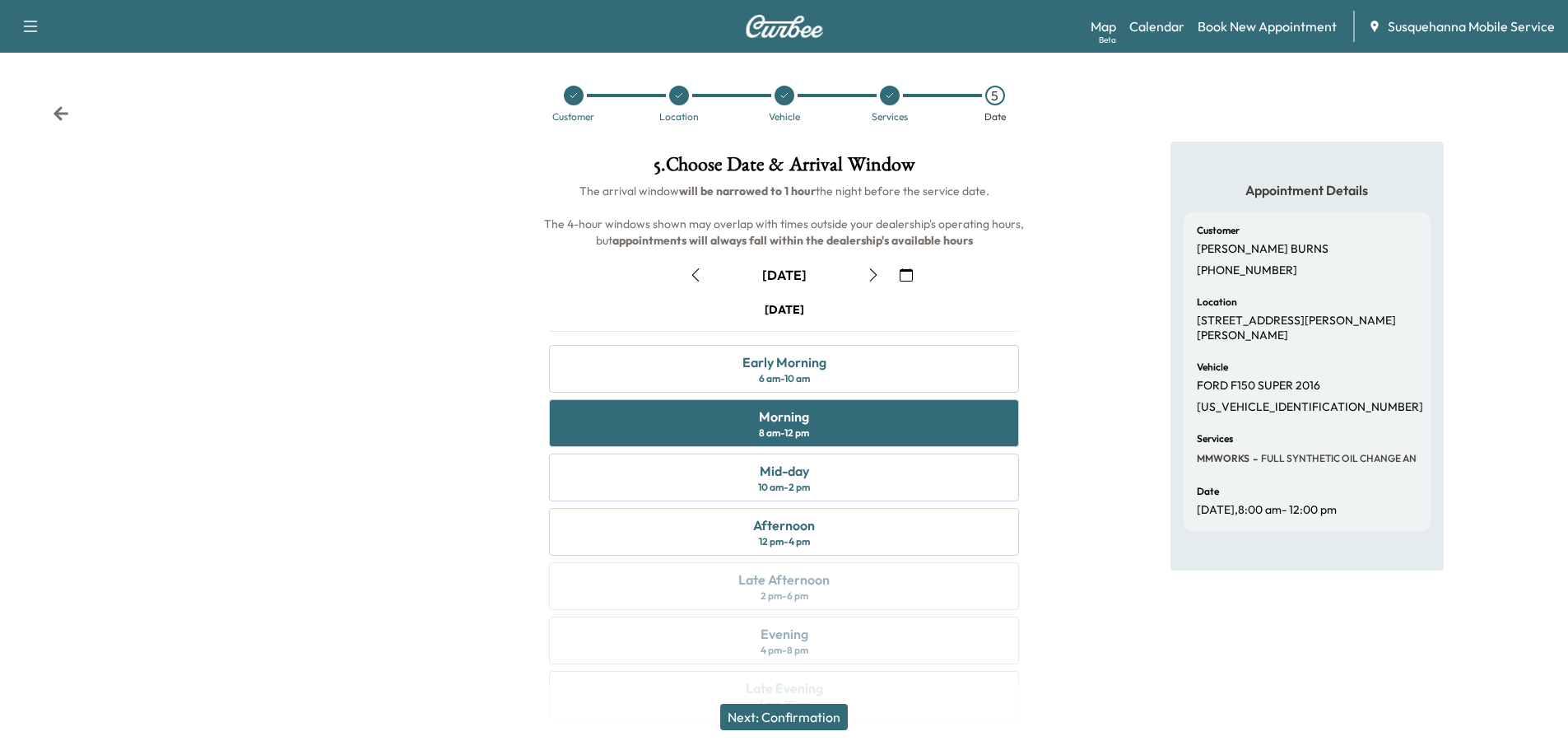
click at [823, 713] on button "Next: Confirmation" at bounding box center [784, 717] width 128 height 26
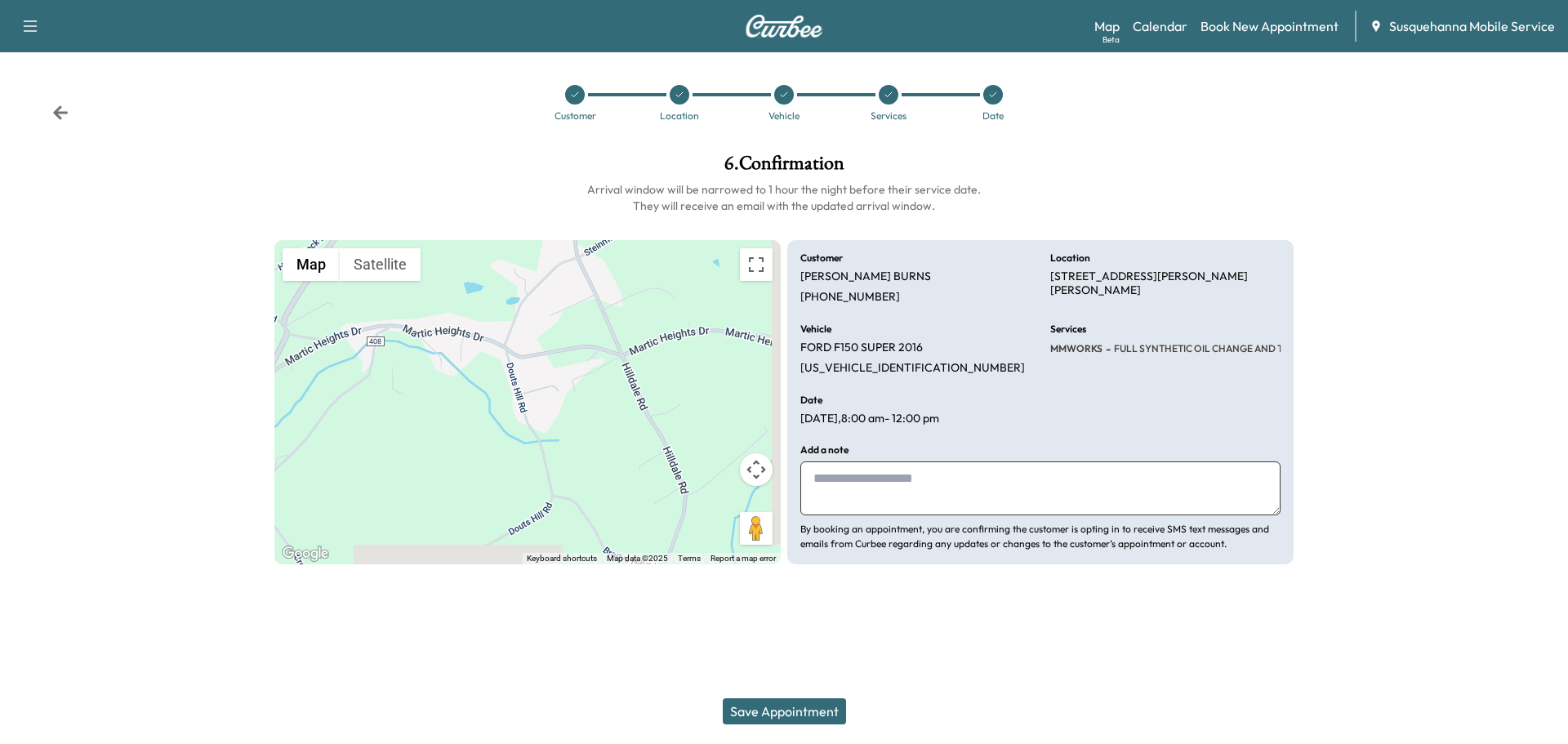
click at [958, 476] on textarea at bounding box center [1041, 488] width 481 height 54
click at [1073, 478] on textarea "**********" at bounding box center [1041, 488] width 481 height 54
type textarea "**********"
click at [779, 712] on button "Save Appointment" at bounding box center [784, 711] width 123 height 26
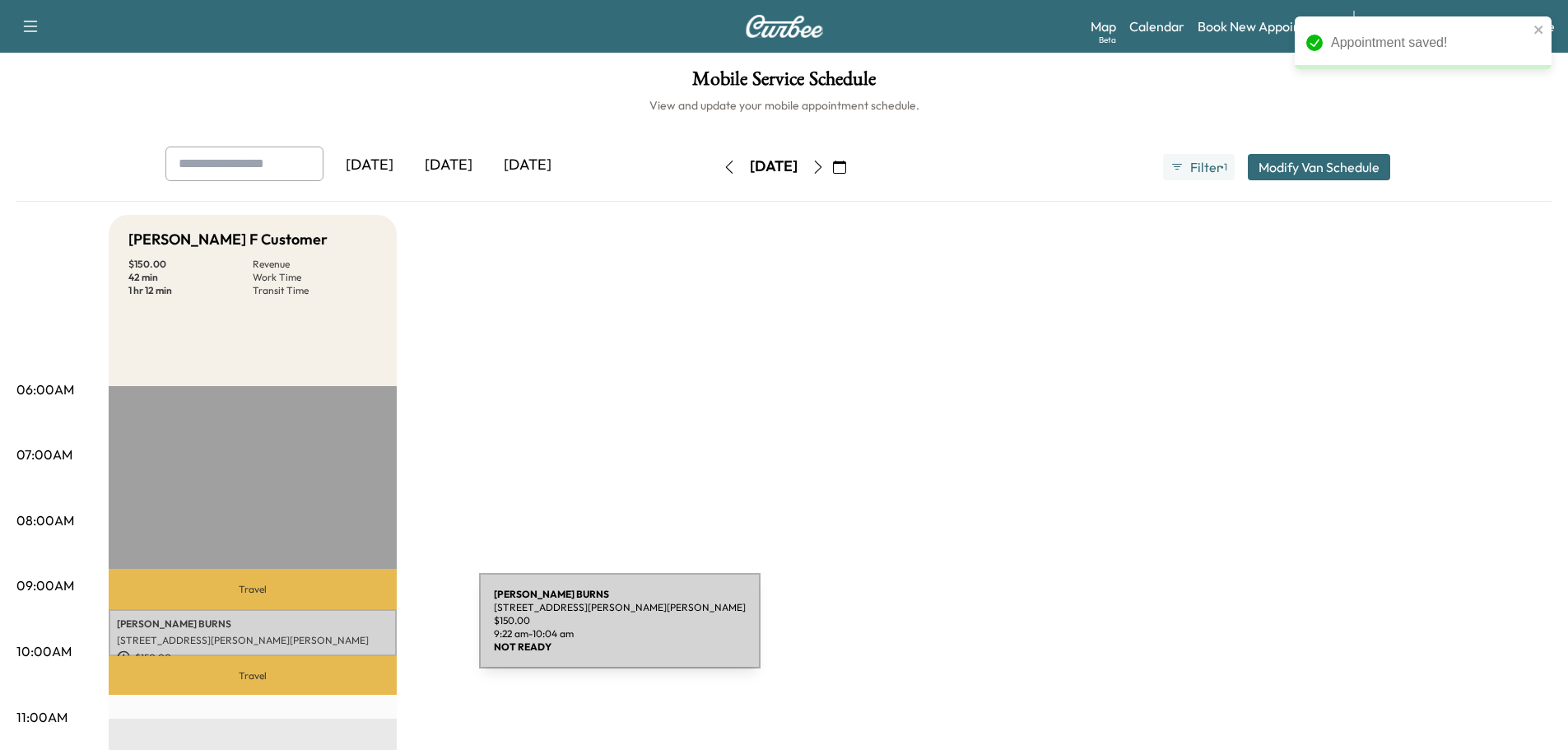
click at [356, 631] on div "[PERSON_NAME] [STREET_ADDRESS][PERSON_NAME][PERSON_NAME] $ 150.00 9:22 am - 10:…" at bounding box center [253, 633] width 288 height 47
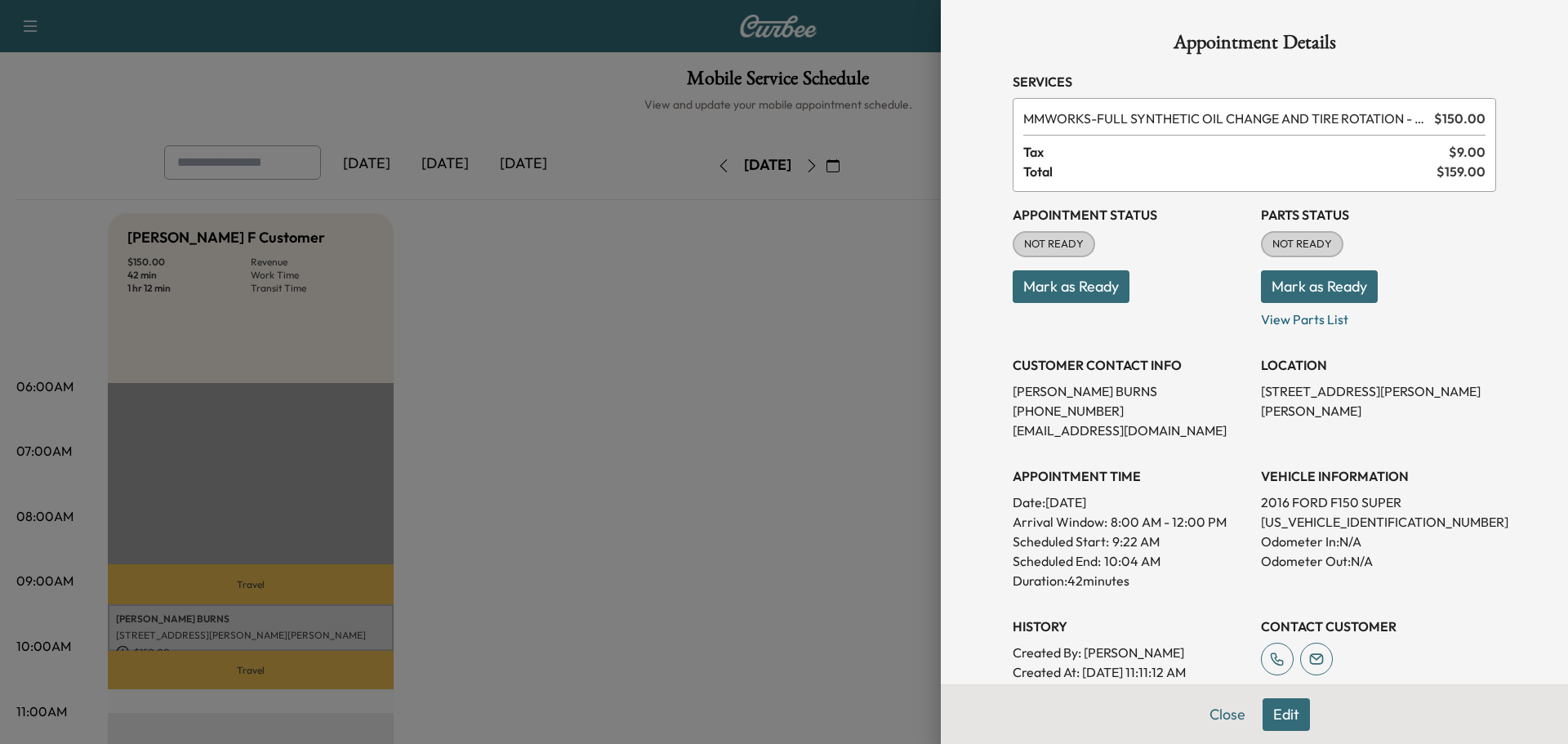
click at [1275, 288] on button "Mark as Ready" at bounding box center [1319, 286] width 116 height 33
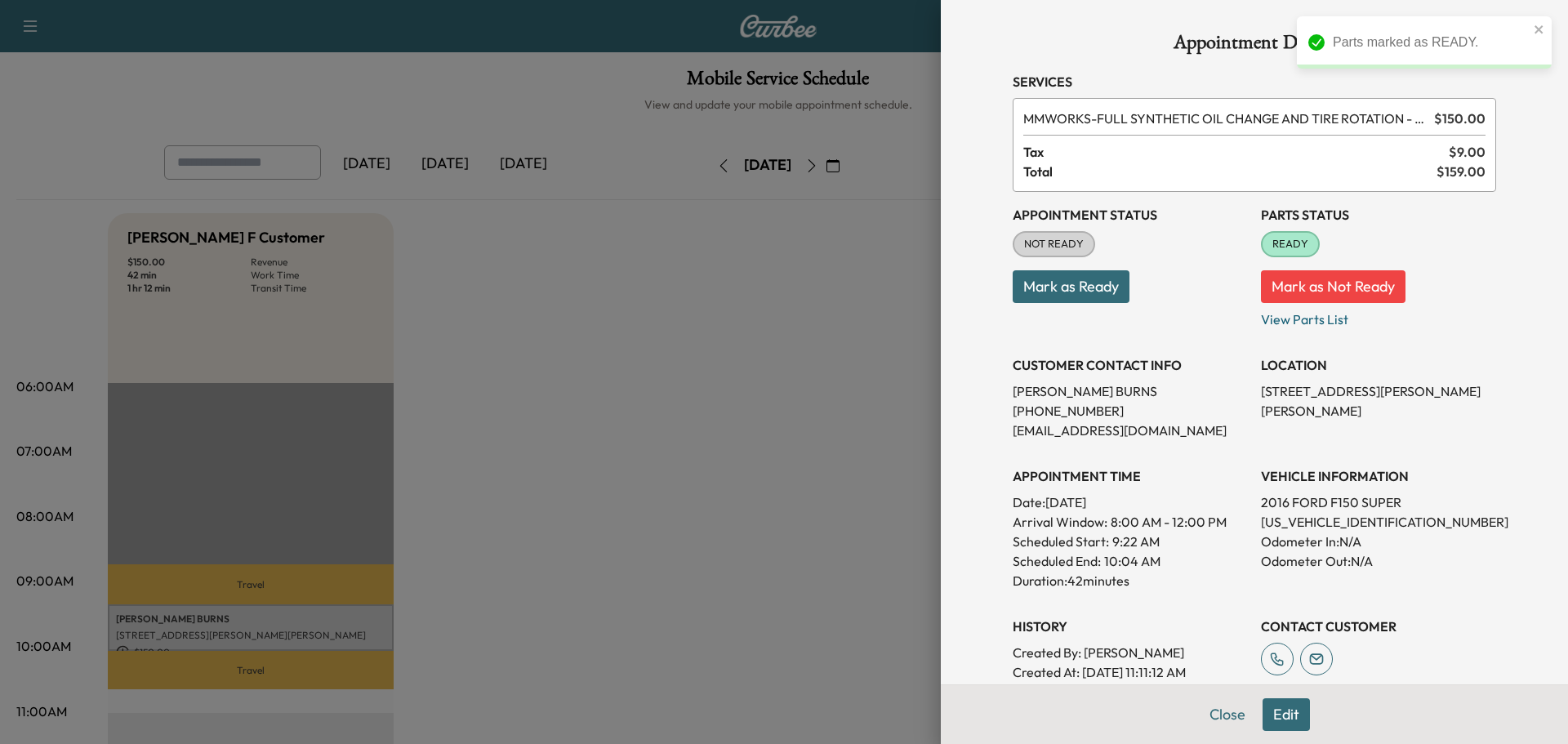
click at [1059, 293] on button "Mark as Ready" at bounding box center [1070, 286] width 116 height 33
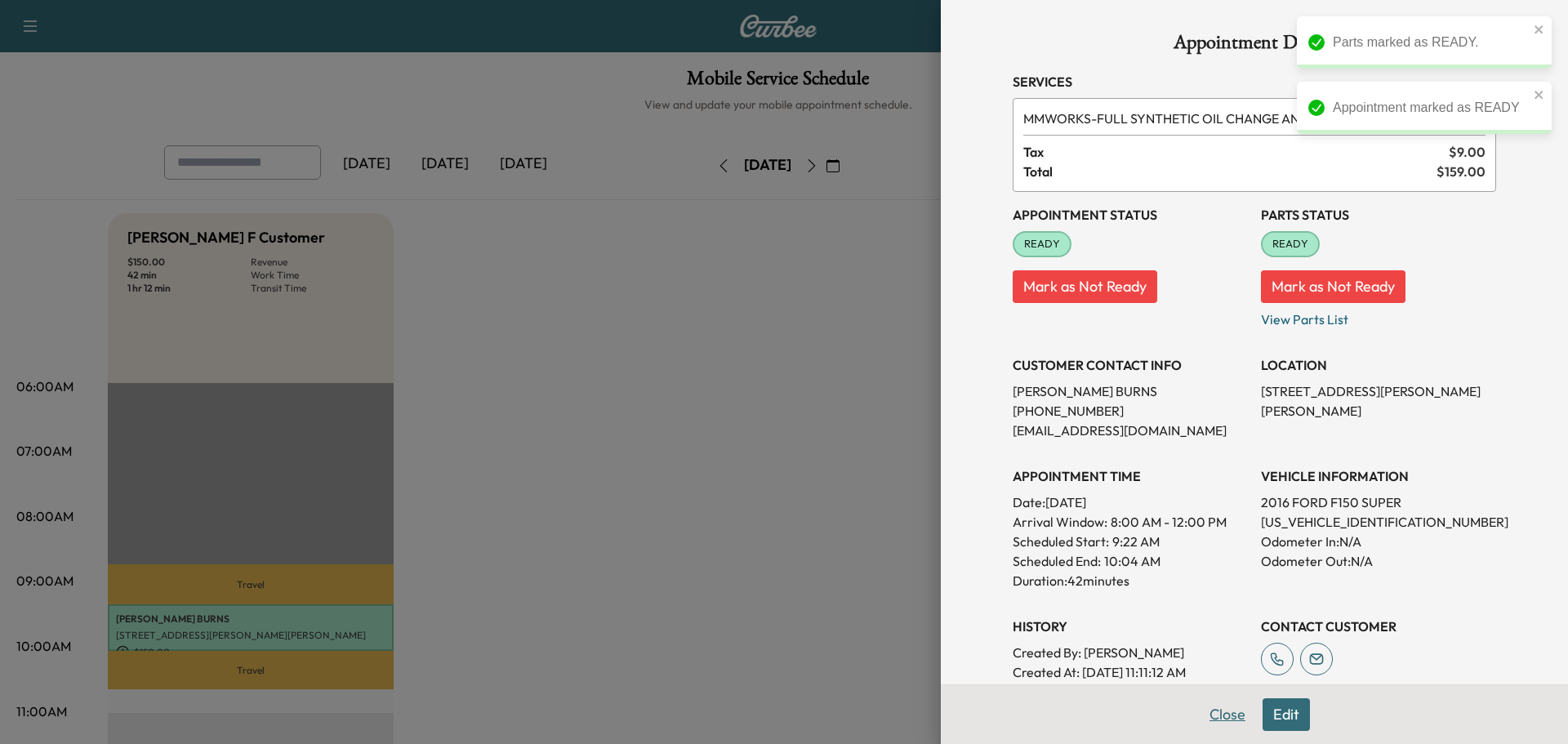
click at [1215, 719] on button "Close" at bounding box center [1227, 714] width 57 height 33
